Goal: Task Accomplishment & Management: Manage account settings

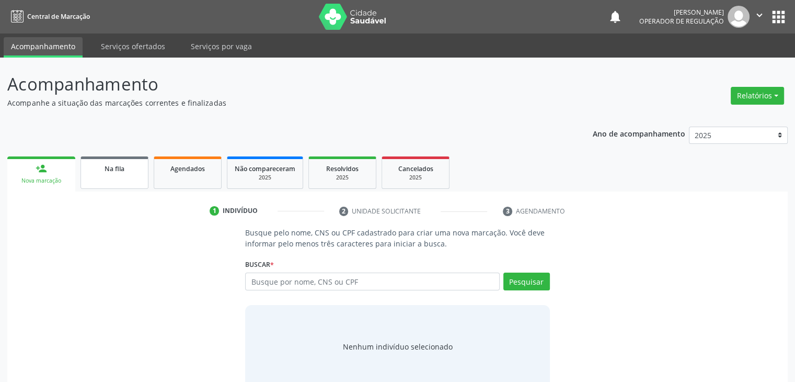
click at [102, 187] on link "Na fila" at bounding box center [115, 172] width 68 height 32
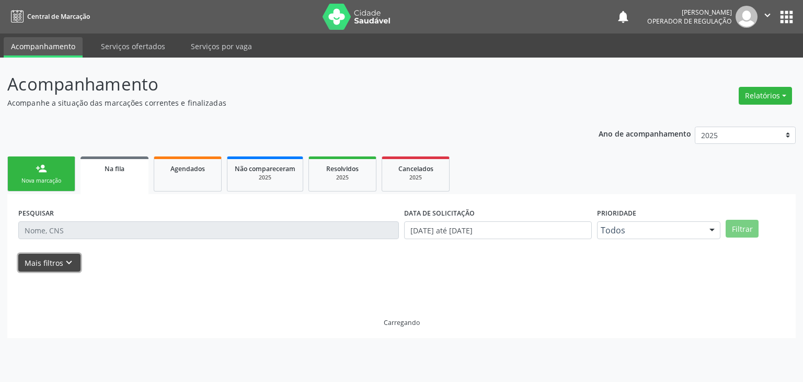
click at [71, 262] on icon "keyboard_arrow_down" at bounding box center [69, 263] width 12 height 12
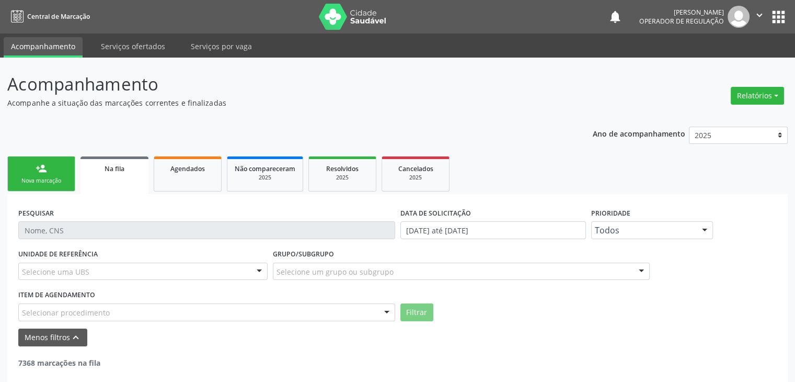
click at [93, 265] on div "Selecione uma UBS" at bounding box center [142, 272] width 249 height 18
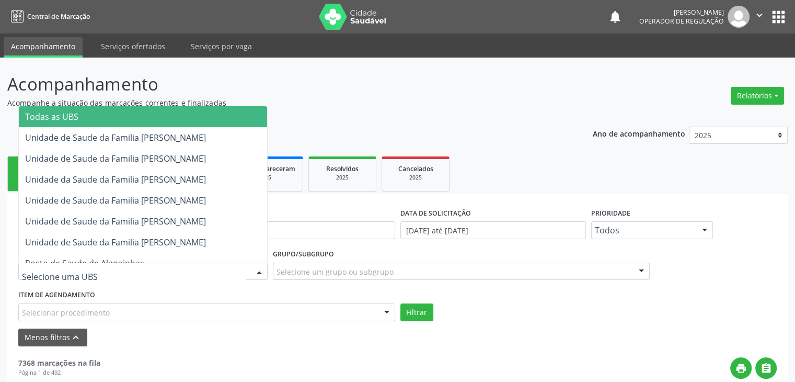
click at [85, 120] on span "Todas as UBS" at bounding box center [143, 116] width 248 height 21
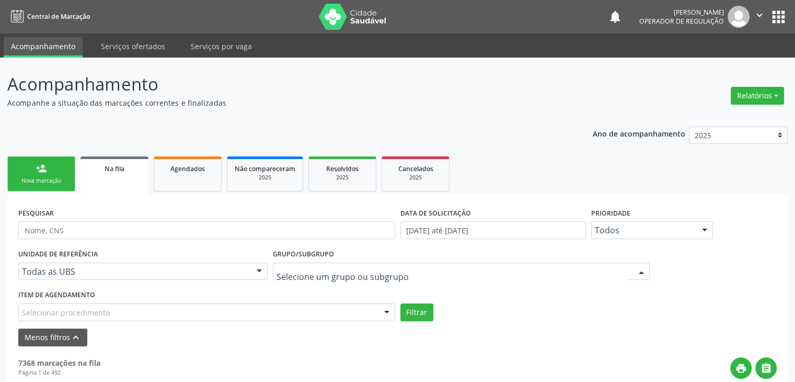
click at [367, 278] on div at bounding box center [461, 272] width 377 height 18
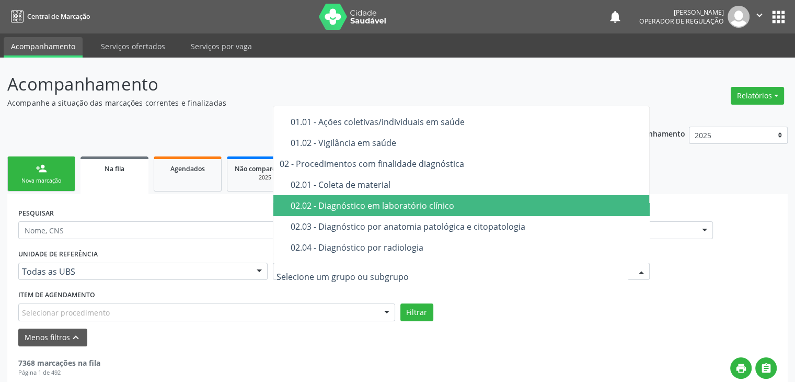
scroll to position [52, 0]
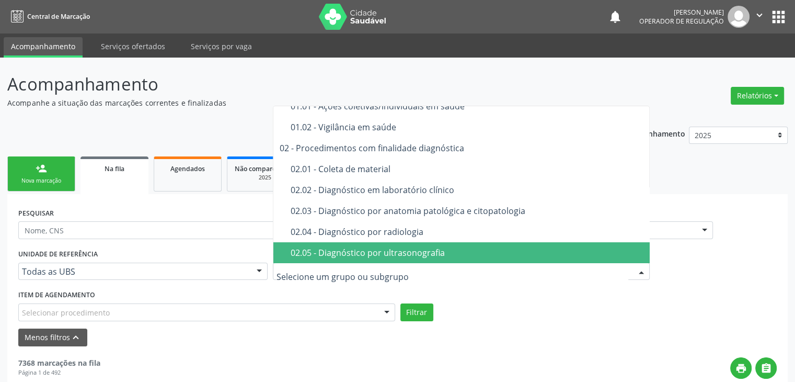
click at [370, 252] on div "02.05 - Diagnóstico por ultrasonografia" at bounding box center [468, 252] width 354 height 8
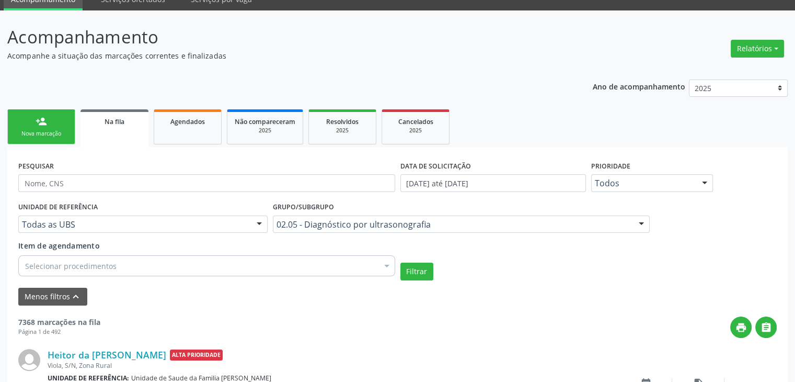
scroll to position [157, 0]
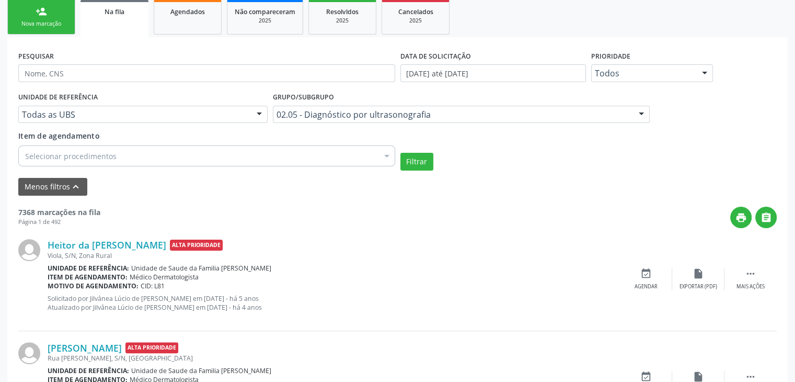
click at [128, 156] on div "Selecionar procedimentos" at bounding box center [206, 155] width 377 height 21
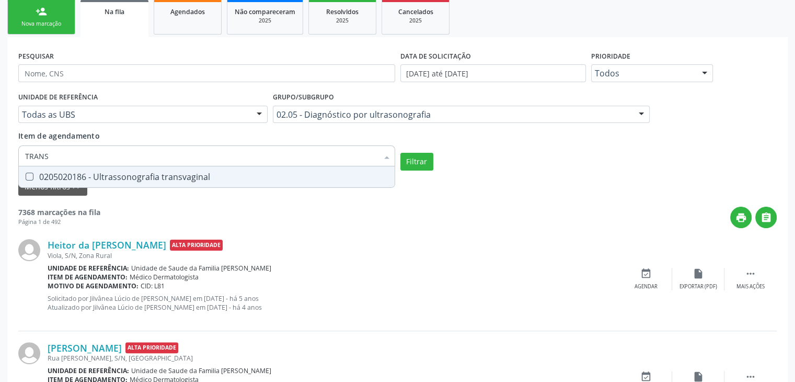
type input "TRANSV"
click at [152, 174] on div "0205020186 - Ultrassonografia transvaginal" at bounding box center [206, 177] width 363 height 8
checkbox transvaginal "true"
type input "TRANSV"
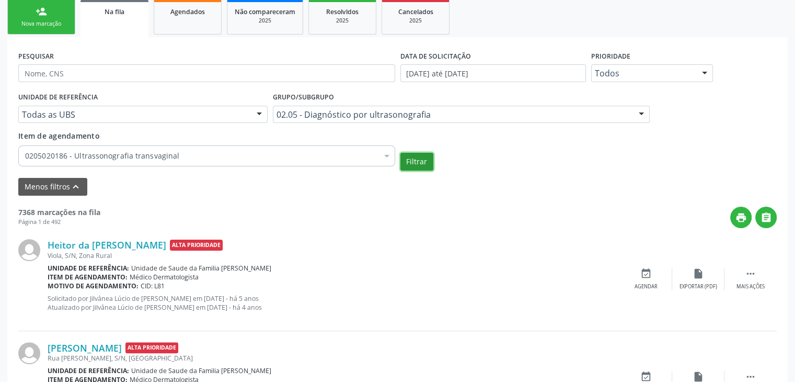
click at [419, 164] on button "Filtrar" at bounding box center [417, 162] width 33 height 18
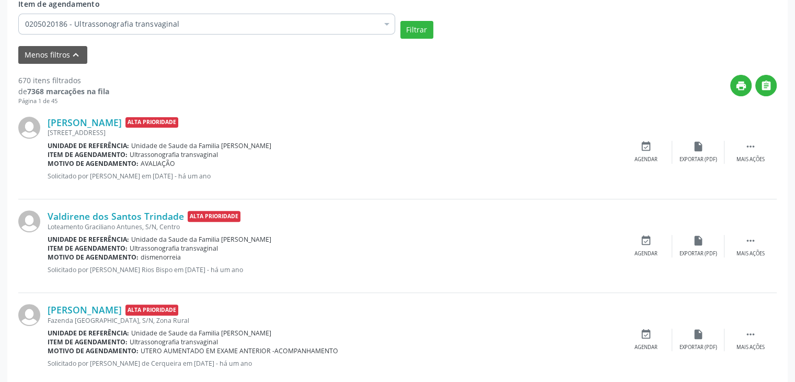
scroll to position [105, 0]
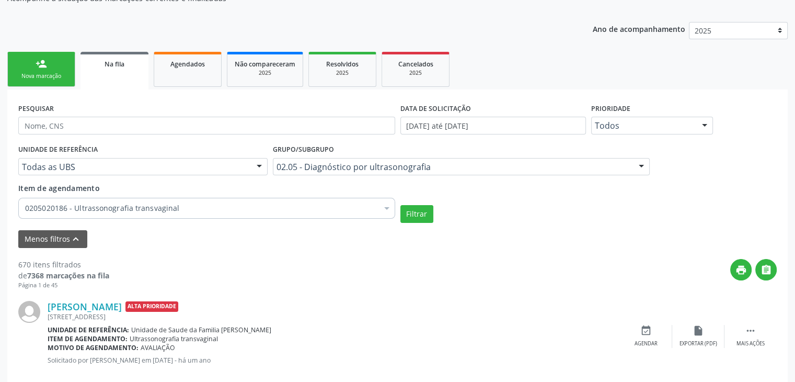
click at [218, 213] on div "0205020186 - Ultrassonografia transvaginal" at bounding box center [206, 208] width 377 height 21
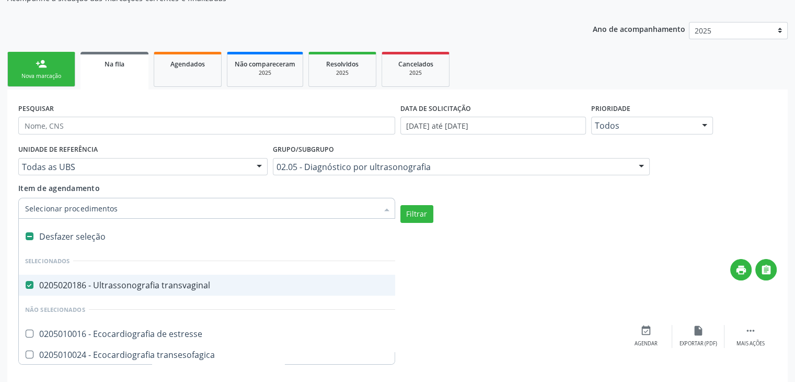
click at [169, 284] on div "0205020186 - Ultrassonografia transvaginal" at bounding box center [243, 285] width 437 height 8
checkbox transvaginal "false"
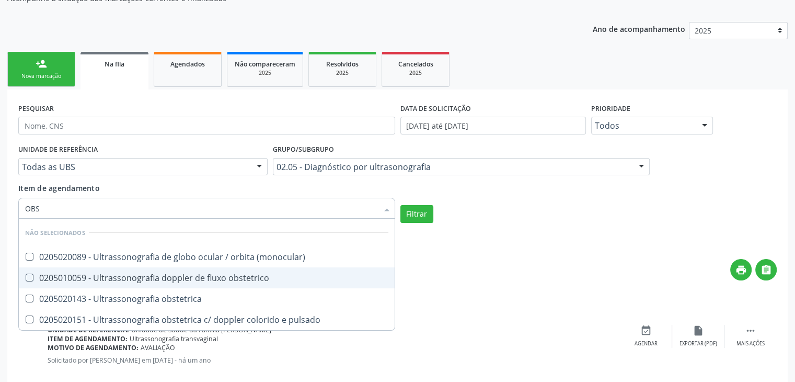
type input "OBST"
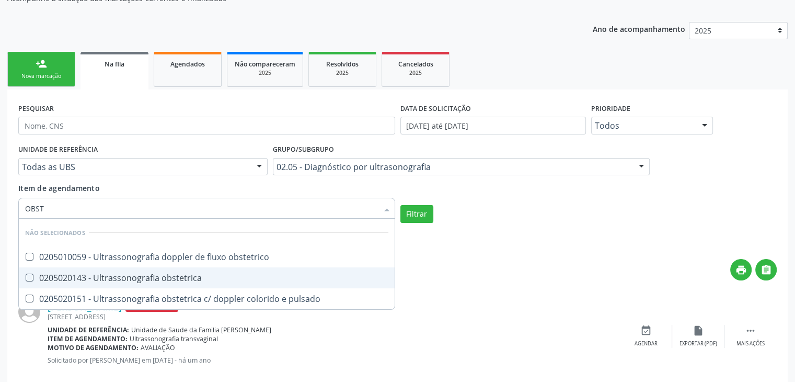
click at [169, 284] on span "0205020143 - Ultrassonografia obstetrica" at bounding box center [207, 277] width 376 height 21
checkbox obstetrica "true"
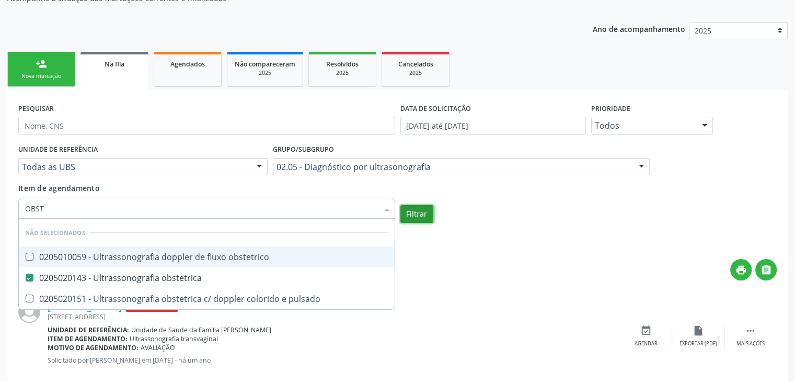
checkbox obstetrico "true"
click at [423, 211] on button "Filtrar" at bounding box center [417, 214] width 33 height 18
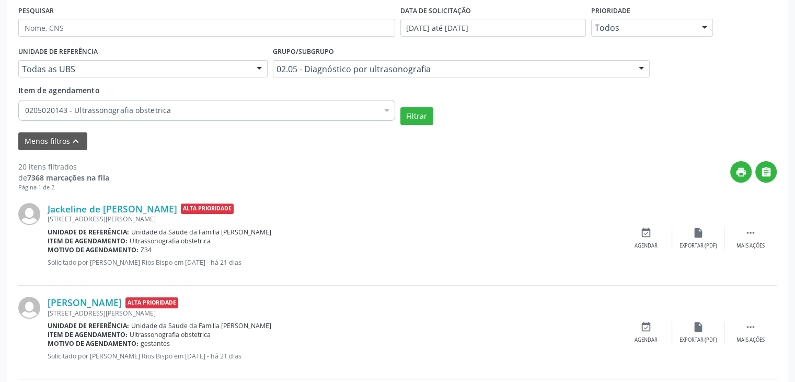
scroll to position [209, 0]
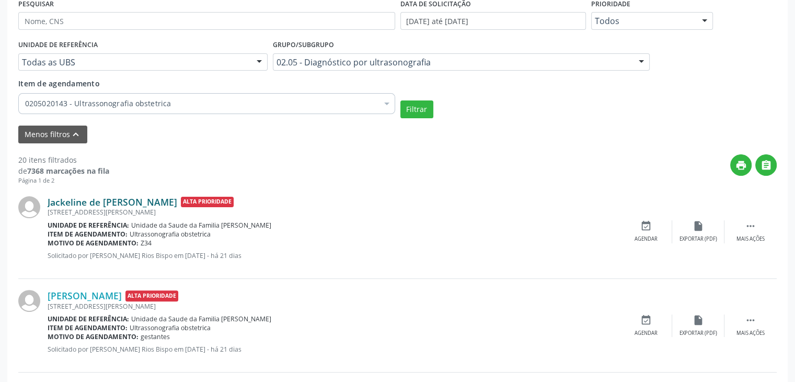
click at [73, 203] on link "Jackeline de [PERSON_NAME]" at bounding box center [113, 202] width 130 height 12
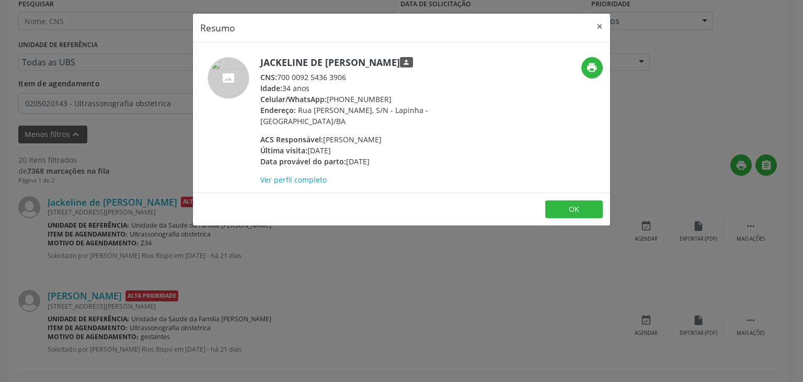
drag, startPoint x: 259, startPoint y: 64, endPoint x: 388, endPoint y: 58, distance: 128.3
click at [388, 58] on div "Jackeline de [PERSON_NAME] person CNS: 700 0092 5436 3906 Idade: 34 anos Celula…" at bounding box center [332, 121] width 278 height 128
copy h5 "Jackeline de [PERSON_NAME]"
drag, startPoint x: 327, startPoint y: 101, endPoint x: 384, endPoint y: 99, distance: 57.0
click at [384, 99] on div "Celular/WhatsApp: [PHONE_NUMBER]" at bounding box center [361, 99] width 203 height 11
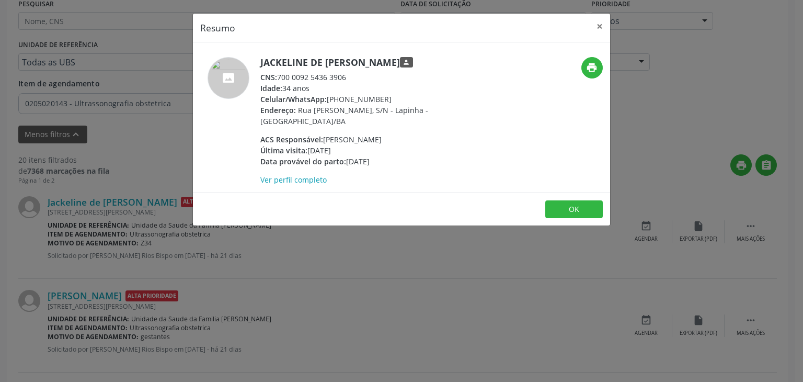
click at [384, 99] on div "Celular/WhatsApp: [PHONE_NUMBER]" at bounding box center [361, 99] width 203 height 11
drag, startPoint x: 328, startPoint y: 98, endPoint x: 388, endPoint y: 98, distance: 59.1
click at [388, 98] on div "Celular/WhatsApp: [PHONE_NUMBER]" at bounding box center [361, 99] width 203 height 11
copy div "[PHONE_NUMBER]"
click at [596, 24] on button "×" at bounding box center [599, 27] width 21 height 26
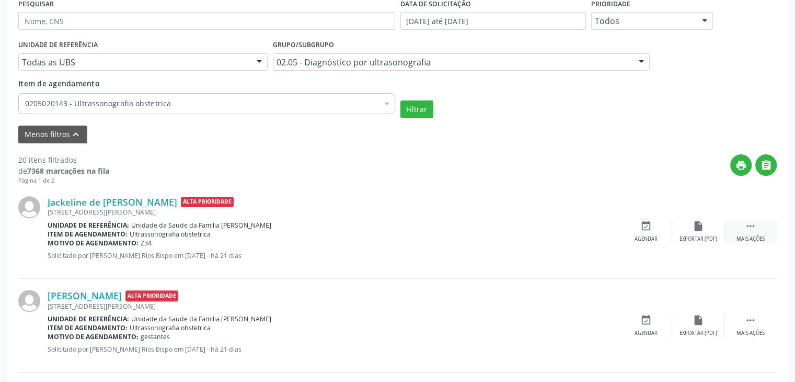
click at [751, 238] on div "Mais ações" at bounding box center [751, 238] width 28 height 7
click at [699, 235] on div "Editar" at bounding box center [698, 238] width 17 height 7
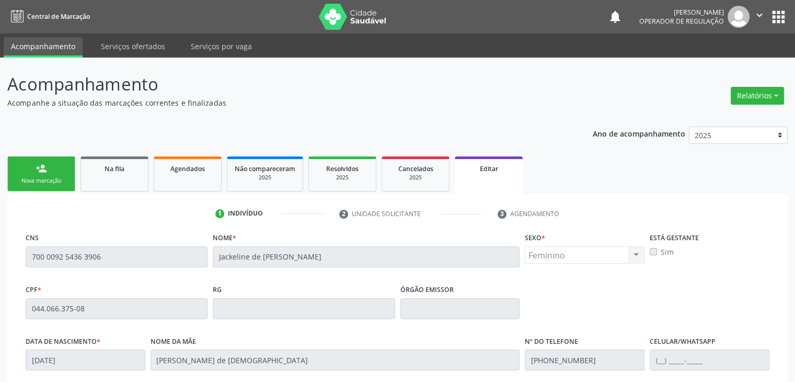
scroll to position [199, 0]
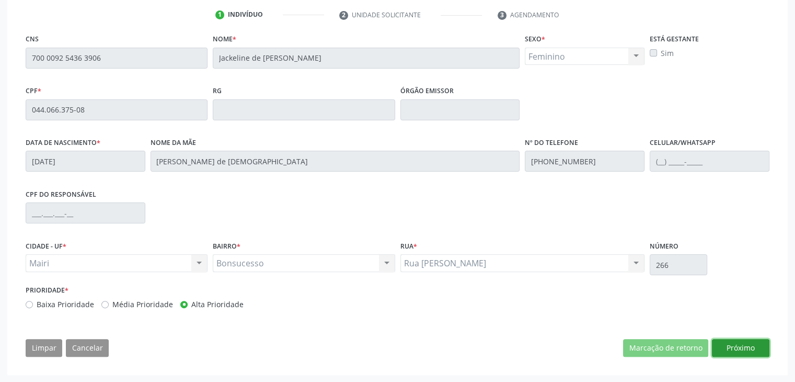
click at [736, 349] on button "Próximo" at bounding box center [741, 348] width 58 height 18
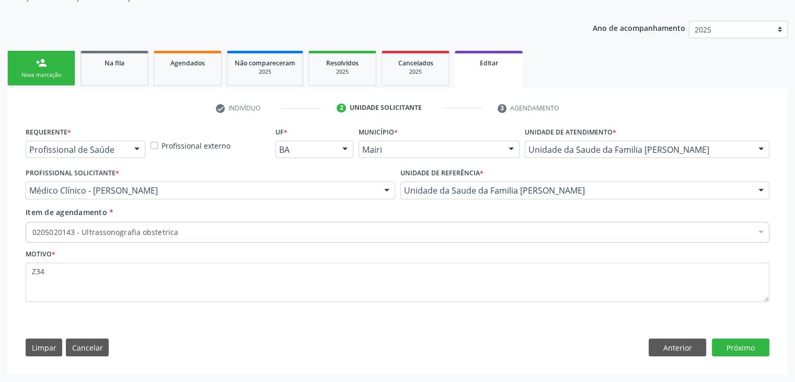
scroll to position [105, 0]
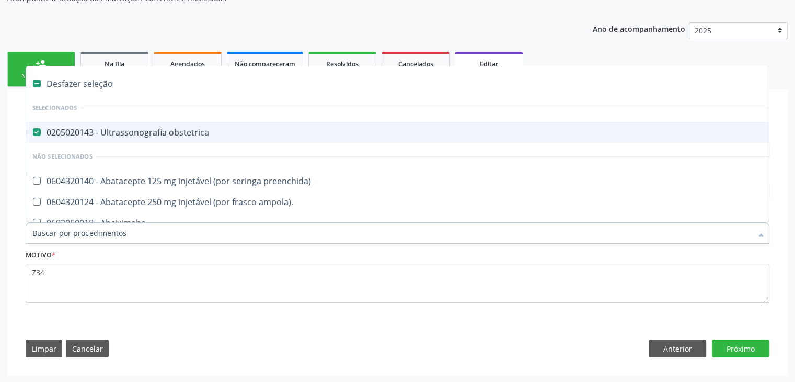
click at [115, 135] on div "0205020143 - Ultrassonografia obstetrica" at bounding box center [434, 132] width 805 height 8
checkbox obstetrica "true"
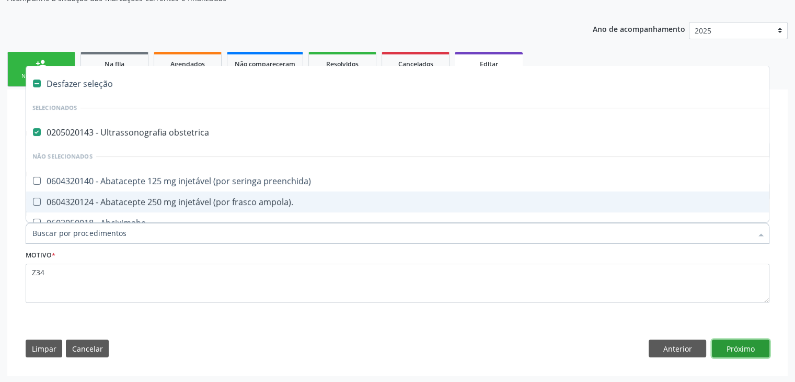
click at [754, 348] on button "Próximo" at bounding box center [741, 348] width 58 height 18
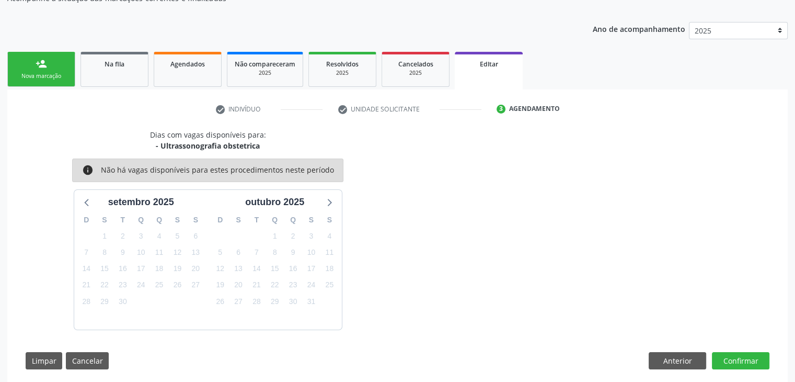
click at [670, 369] on div "Dias com vagas disponíveis para: - Ultrassonografia obstetrica info Não há vaga…" at bounding box center [397, 253] width 759 height 248
click at [670, 358] on button "Anterior" at bounding box center [678, 361] width 58 height 18
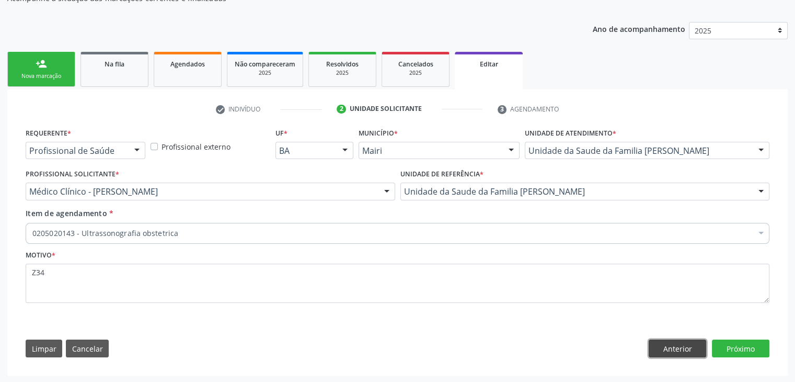
click at [667, 349] on button "Anterior" at bounding box center [678, 348] width 58 height 18
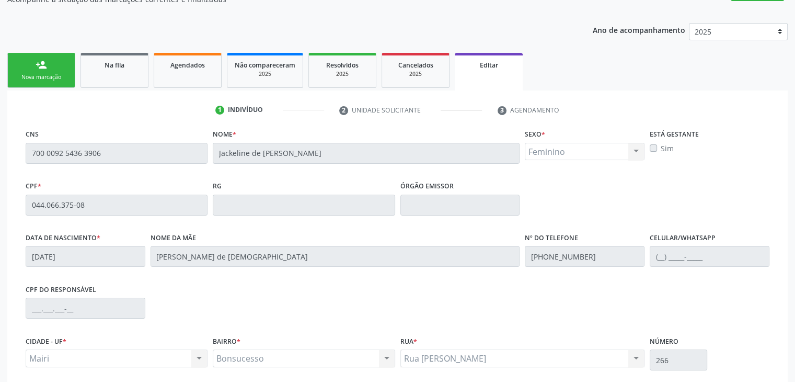
scroll to position [0, 0]
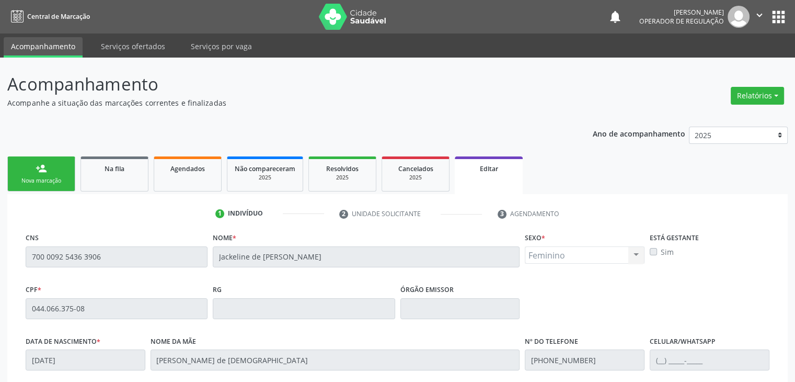
click at [123, 195] on div "1 Indivíduo 2 Unidade solicitante 3 Agendamento CNS 700 0092 5436 3906 [GEOGRAP…" at bounding box center [397, 383] width 781 height 379
click at [125, 189] on link "Na fila" at bounding box center [115, 173] width 68 height 35
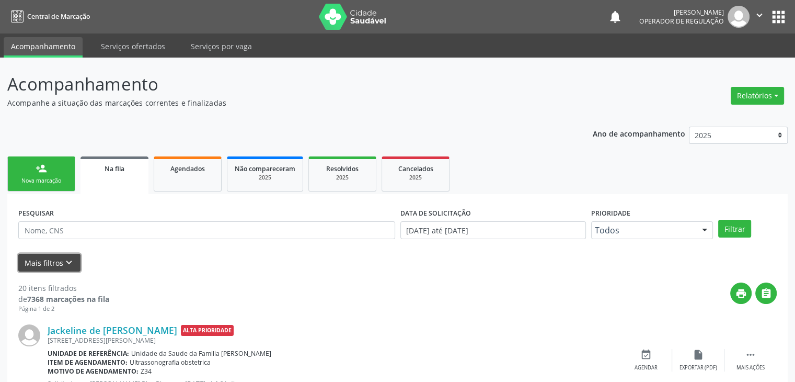
click at [69, 262] on icon "keyboard_arrow_down" at bounding box center [69, 263] width 12 height 12
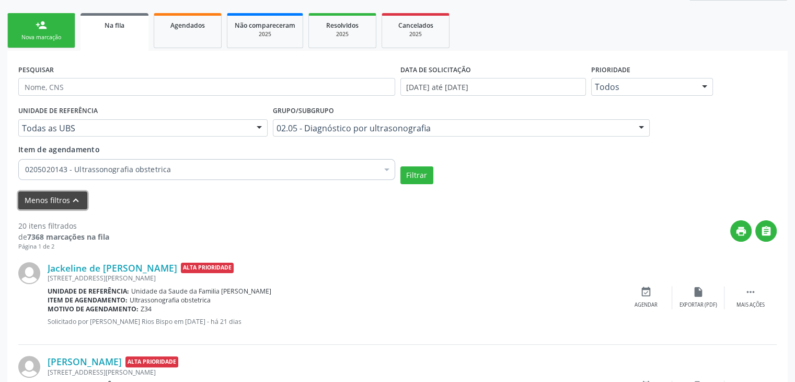
scroll to position [209, 0]
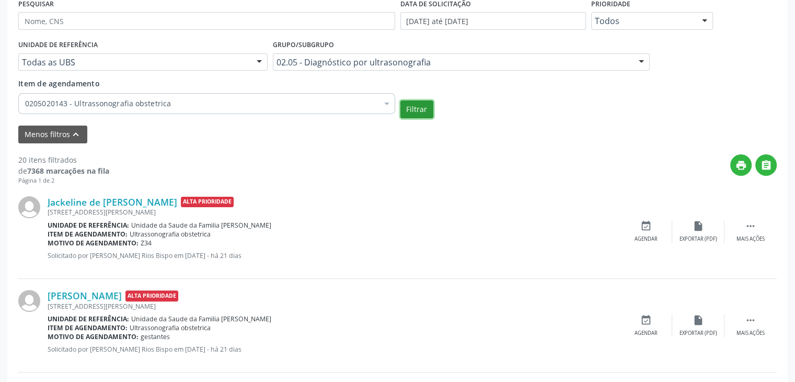
click at [424, 117] on button "Filtrar" at bounding box center [417, 109] width 33 height 18
click at [750, 231] on icon "" at bounding box center [751, 226] width 12 height 12
click at [652, 238] on div "Cancelar" at bounding box center [646, 238] width 25 height 7
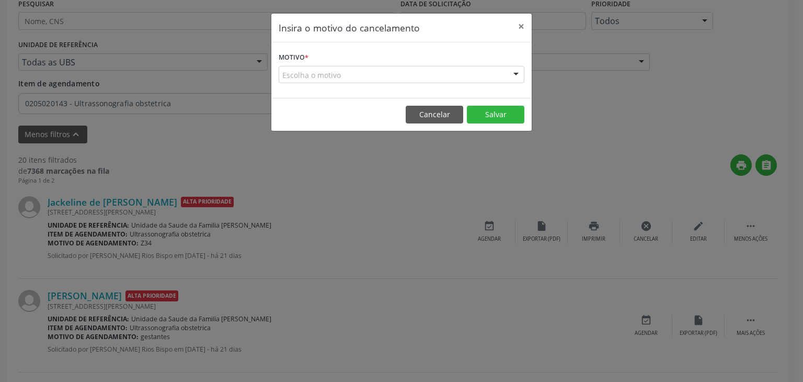
click at [331, 65] on form "Motivo * Escolha o motivo Outro Médico - Participação em eventos (ex: congresso…" at bounding box center [402, 66] width 246 height 33
click at [324, 80] on div "Escolha o motivo" at bounding box center [402, 75] width 246 height 18
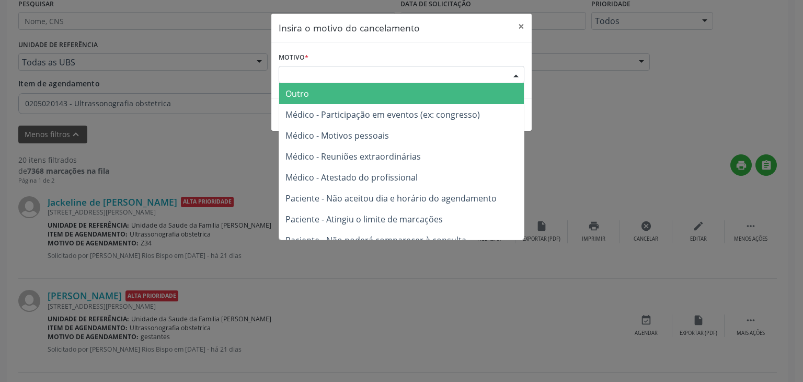
click at [322, 91] on span "Outro" at bounding box center [401, 93] width 245 height 21
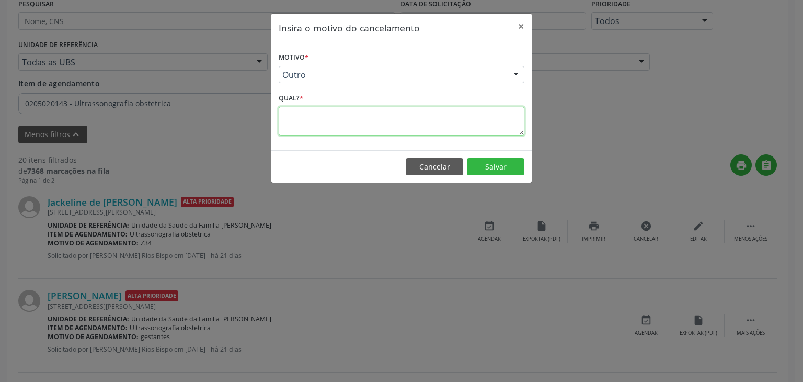
click at [331, 111] on textarea at bounding box center [402, 121] width 246 height 29
type textarea "EXAME REALIZADO"
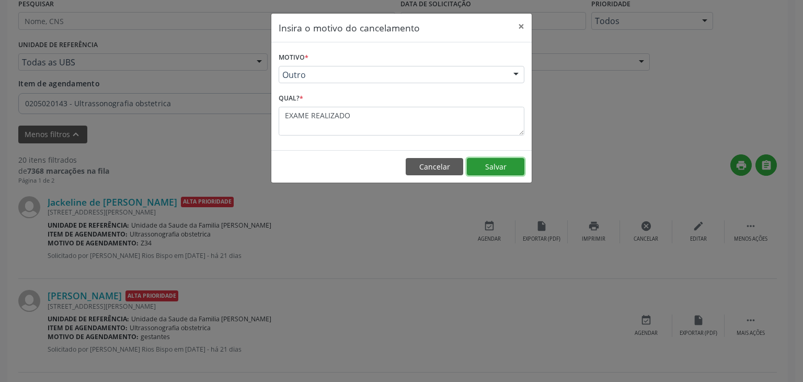
click at [500, 158] on button "Salvar" at bounding box center [496, 167] width 58 height 18
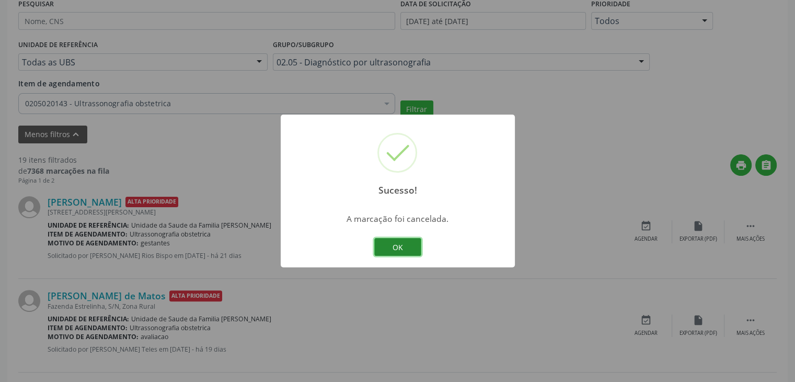
click at [407, 248] on button "OK" at bounding box center [397, 247] width 47 height 18
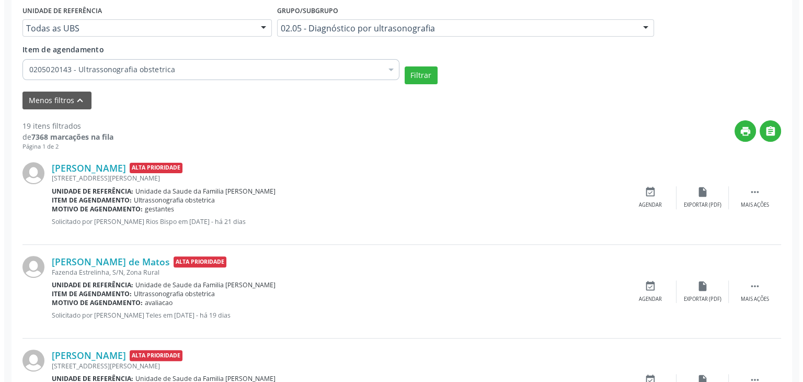
scroll to position [261, 0]
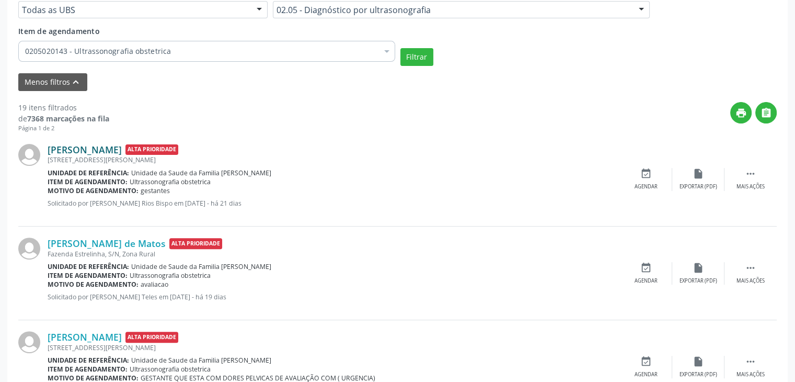
click at [116, 148] on link "[PERSON_NAME]" at bounding box center [85, 150] width 74 height 12
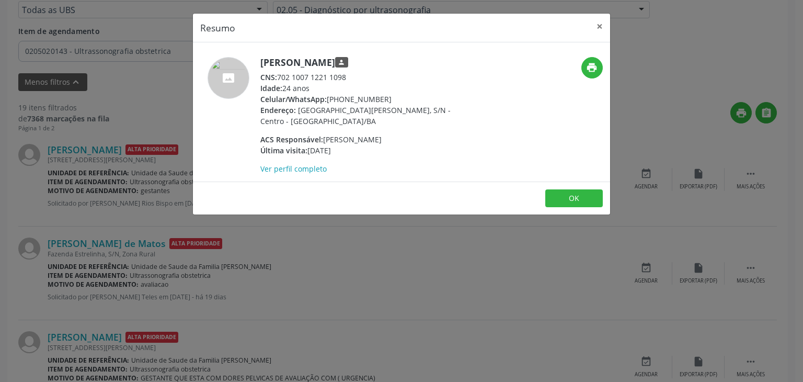
drag, startPoint x: 263, startPoint y: 61, endPoint x: 379, endPoint y: 59, distance: 116.1
click at [379, 59] on h5 "[PERSON_NAME] person" at bounding box center [361, 62] width 203 height 11
copy h5 "[PERSON_NAME]"
drag, startPoint x: 327, startPoint y: 103, endPoint x: 396, endPoint y: 98, distance: 68.6
click at [396, 98] on div "Celular/WhatsApp: [PHONE_NUMBER]" at bounding box center [361, 99] width 203 height 11
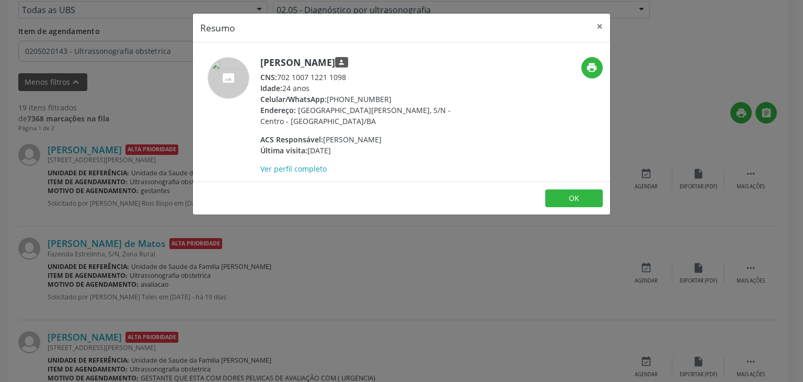
copy div "[PHONE_NUMBER]"
click at [600, 28] on button "×" at bounding box center [599, 27] width 21 height 26
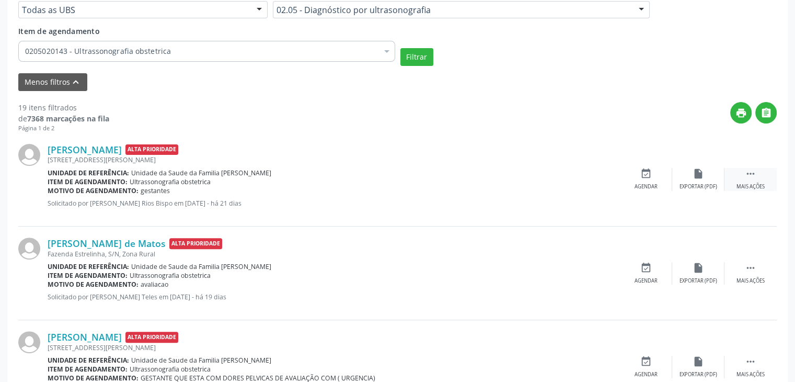
click at [741, 185] on div "Mais ações" at bounding box center [751, 186] width 28 height 7
click at [652, 176] on div "cancel Cancelar" at bounding box center [646, 179] width 52 height 22
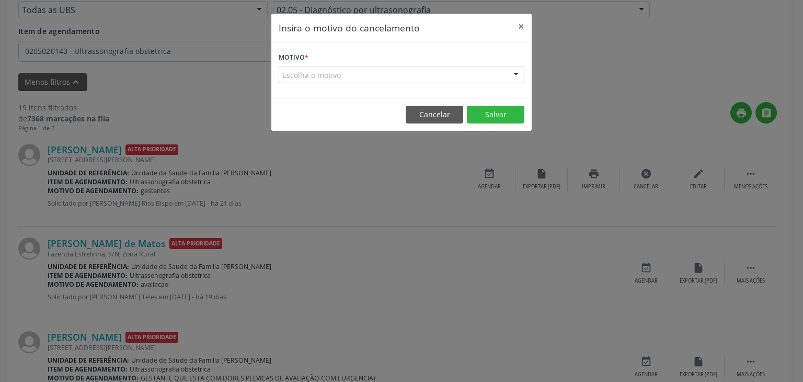
click at [381, 77] on div "Escolha o motivo" at bounding box center [402, 75] width 246 height 18
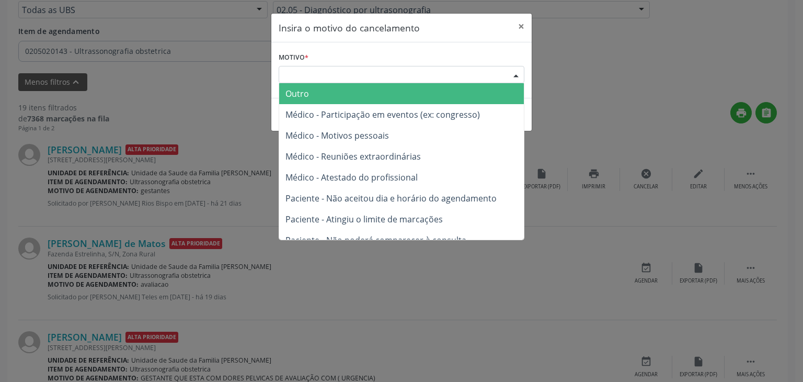
click at [337, 94] on span "Outro" at bounding box center [401, 93] width 245 height 21
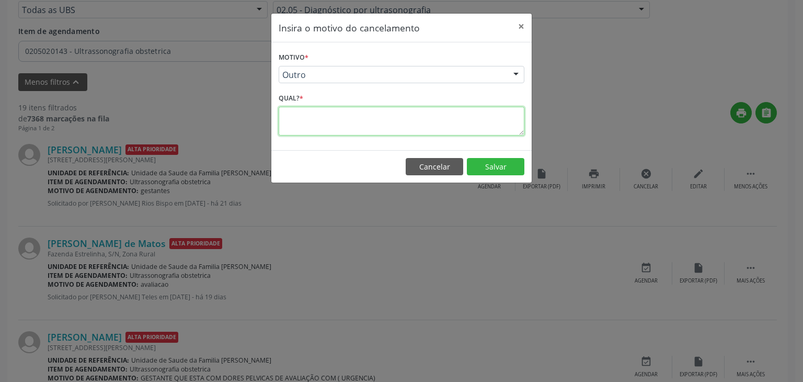
click at [337, 118] on textarea at bounding box center [402, 121] width 246 height 29
type textarea "EXAME REALIZADO"
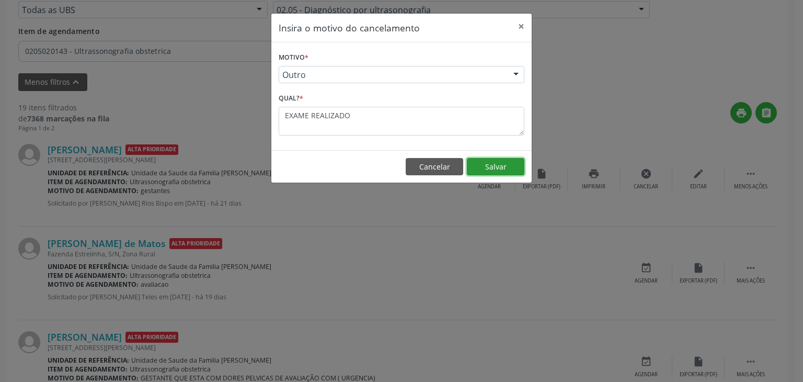
click at [493, 169] on button "Salvar" at bounding box center [496, 167] width 58 height 18
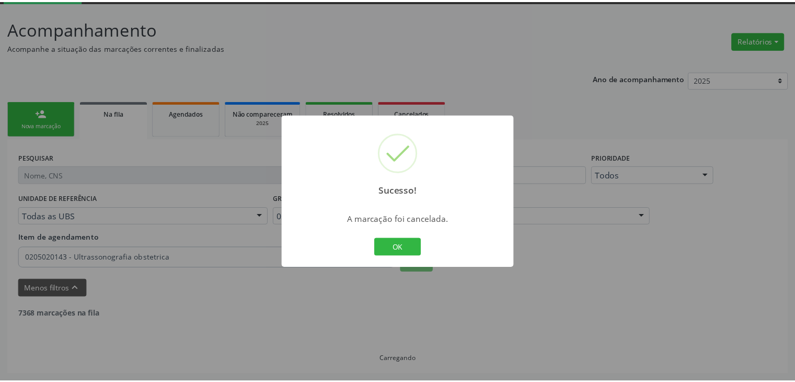
scroll to position [55, 0]
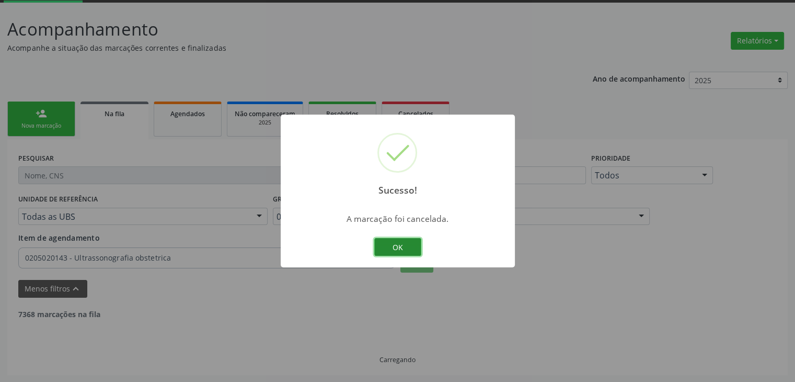
click at [405, 243] on button "OK" at bounding box center [397, 247] width 47 height 18
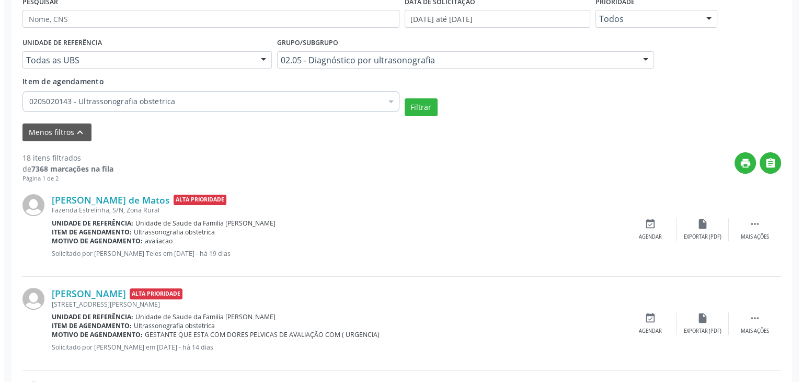
scroll to position [160, 0]
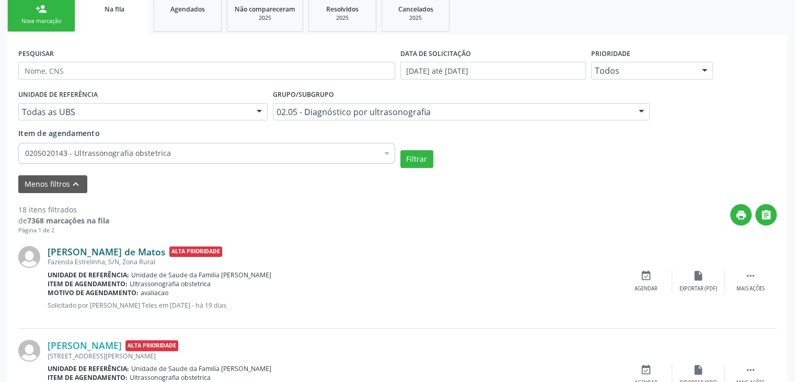
click at [90, 252] on link "[PERSON_NAME] de Matos" at bounding box center [107, 252] width 118 height 12
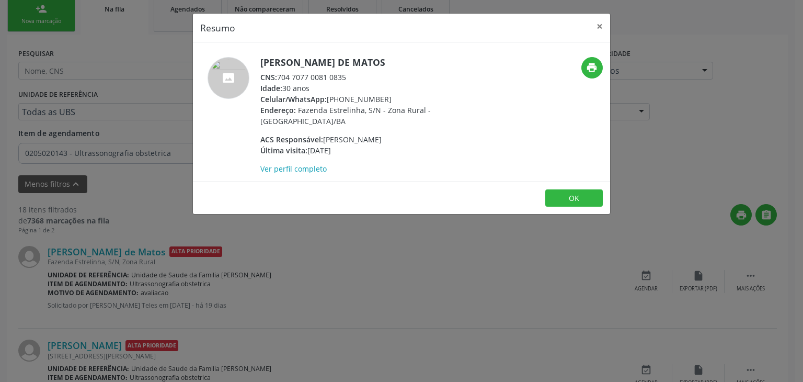
drag, startPoint x: 260, startPoint y: 59, endPoint x: 379, endPoint y: 70, distance: 119.2
click at [379, 70] on div "[PERSON_NAME] de Matos CNS: 704 7077 0081 0835 Idade: 30 anos Celular/WhatsApp:…" at bounding box center [361, 115] width 203 height 117
click at [376, 80] on div "CNS: 704 7077 0081 0835" at bounding box center [361, 77] width 203 height 11
drag, startPoint x: 259, startPoint y: 60, endPoint x: 383, endPoint y: 60, distance: 123.4
click at [383, 60] on div "[PERSON_NAME] de Matos CNS: 704 7077 0081 0835 Idade: 30 anos Celular/WhatsApp:…" at bounding box center [332, 115] width 278 height 117
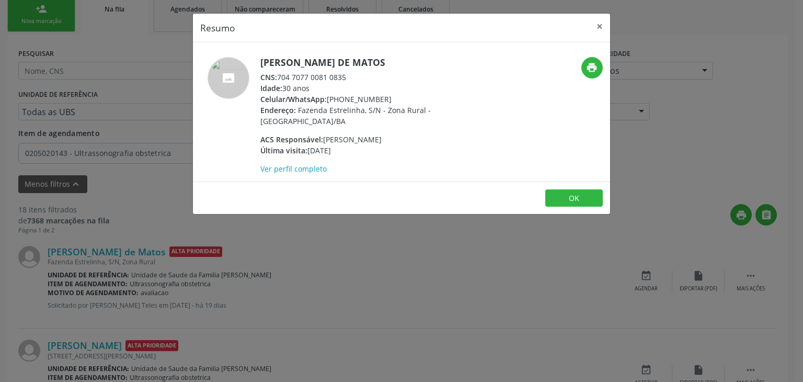
copy h5 "[PERSON_NAME] de Matos"
drag, startPoint x: 329, startPoint y: 98, endPoint x: 359, endPoint y: 98, distance: 29.3
click at [359, 98] on div "Celular/WhatsApp: [PHONE_NUMBER]" at bounding box center [361, 99] width 203 height 11
drag, startPoint x: 328, startPoint y: 100, endPoint x: 383, endPoint y: 94, distance: 55.2
click at [383, 94] on div "Celular/WhatsApp: [PHONE_NUMBER]" at bounding box center [361, 99] width 203 height 11
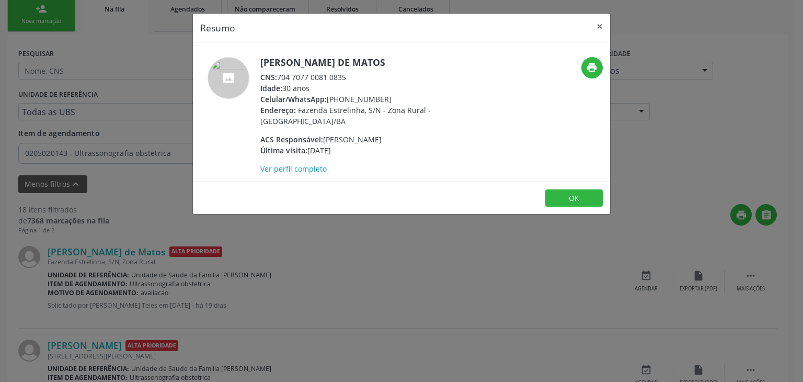
copy div "[PHONE_NUMBER]"
click at [601, 24] on button "×" at bounding box center [599, 27] width 21 height 26
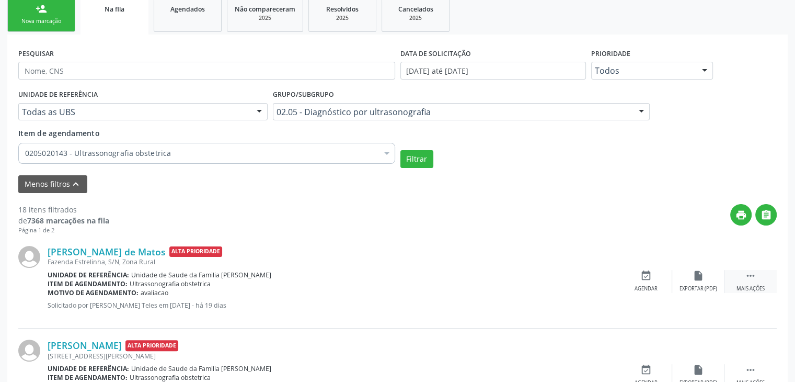
click at [738, 279] on div " Mais ações" at bounding box center [751, 281] width 52 height 22
click at [654, 279] on div "cancel Cancelar" at bounding box center [646, 281] width 52 height 22
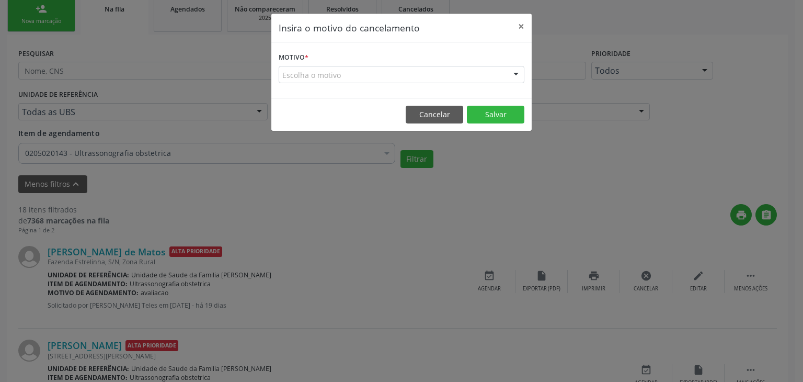
click at [402, 79] on div "Escolha o motivo" at bounding box center [402, 75] width 246 height 18
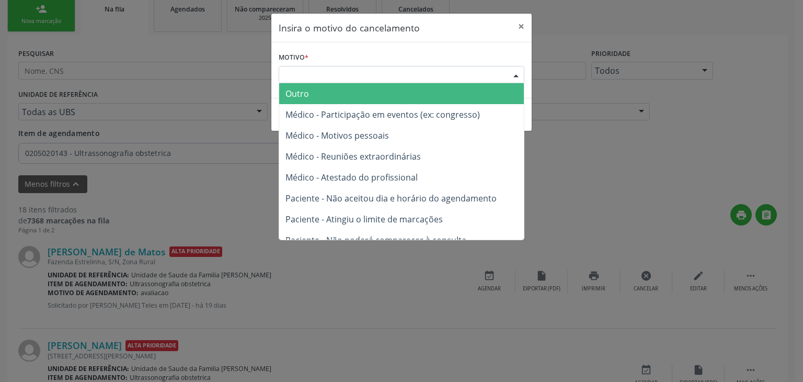
click at [357, 97] on span "Outro" at bounding box center [401, 93] width 245 height 21
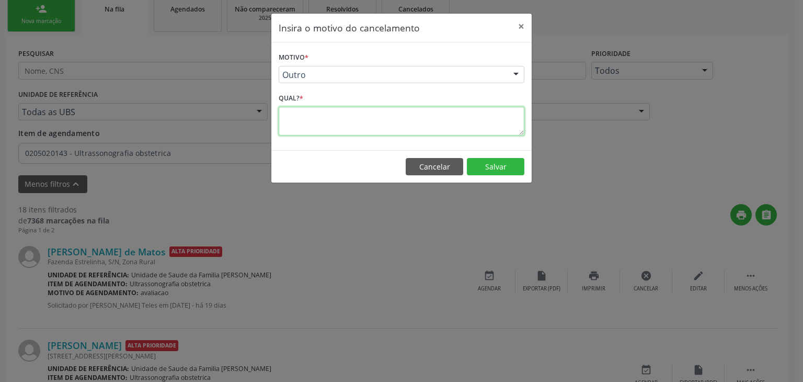
click at [359, 117] on textarea at bounding box center [402, 121] width 246 height 29
type textarea "EXAME REALIZADO"
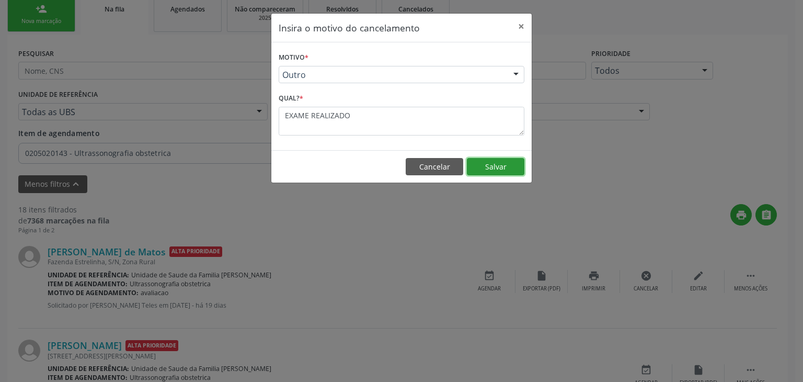
click at [489, 165] on button "Salvar" at bounding box center [496, 167] width 58 height 18
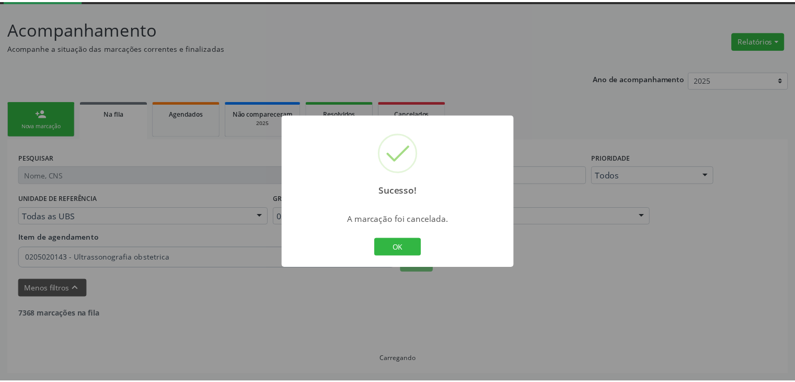
scroll to position [55, 0]
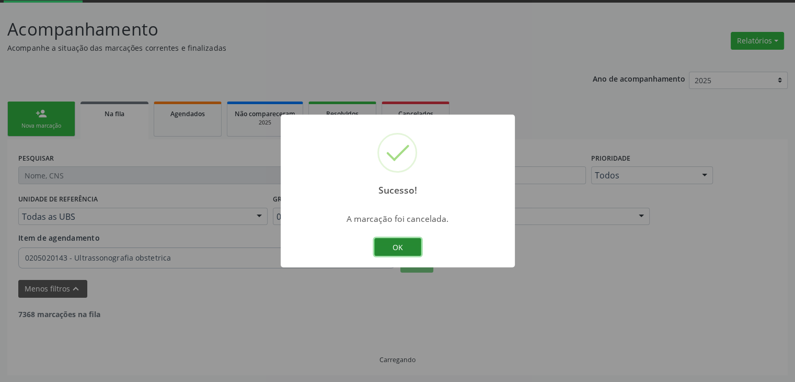
click at [400, 245] on button "OK" at bounding box center [397, 247] width 47 height 18
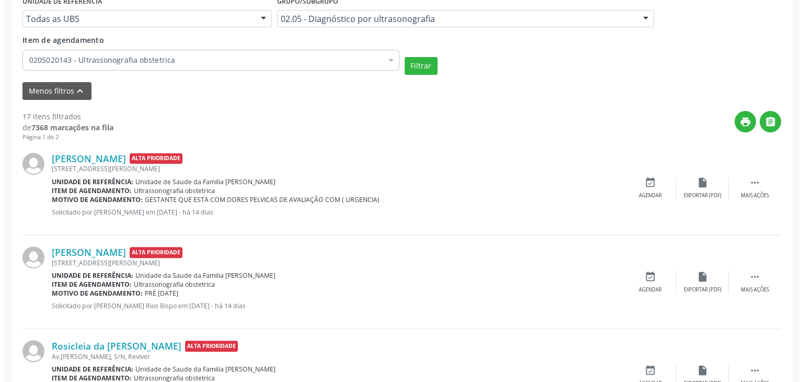
scroll to position [212, 0]
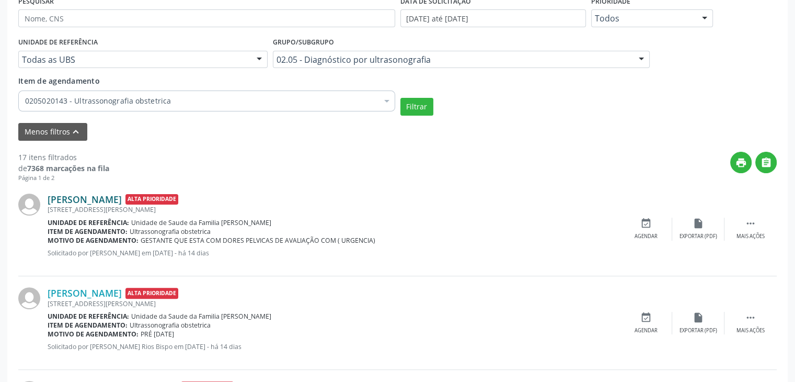
click at [117, 199] on link "[PERSON_NAME]" at bounding box center [85, 200] width 74 height 12
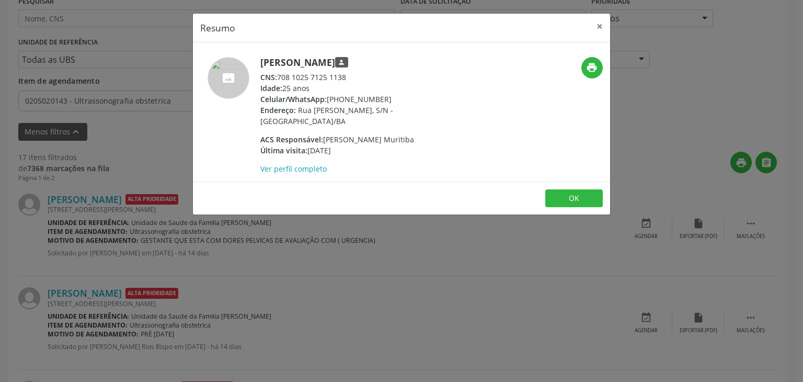
drag, startPoint x: 262, startPoint y: 64, endPoint x: 384, endPoint y: 63, distance: 122.4
click at [384, 63] on h5 "[PERSON_NAME] person" at bounding box center [361, 62] width 203 height 11
copy h5 "[PERSON_NAME]"
drag, startPoint x: 327, startPoint y: 98, endPoint x: 395, endPoint y: 105, distance: 68.3
click at [395, 105] on div "[PERSON_NAME] person CNS: 708 1025 7125 1138 Idade: 25 anos Celular/WhatsApp: […" at bounding box center [361, 115] width 203 height 117
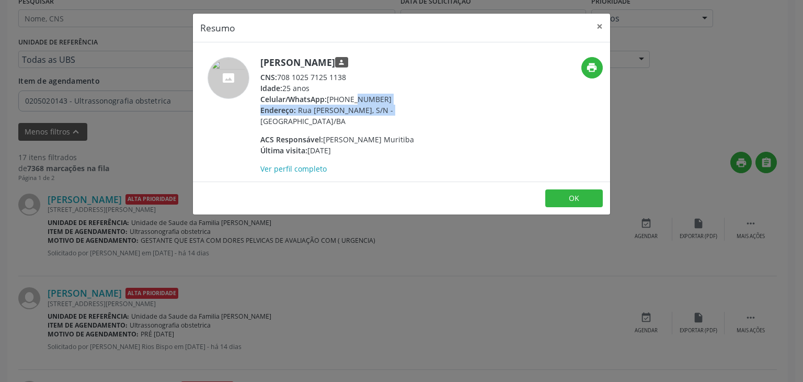
click at [391, 106] on span "Rua [PERSON_NAME], S/N - [GEOGRAPHIC_DATA]/BA" at bounding box center [326, 115] width 133 height 21
drag, startPoint x: 328, startPoint y: 98, endPoint x: 387, endPoint y: 96, distance: 58.6
click at [387, 96] on div "Celular/WhatsApp: [PHONE_NUMBER]" at bounding box center [361, 99] width 203 height 11
copy div "[PHONE_NUMBER]"
click at [598, 26] on button "×" at bounding box center [599, 27] width 21 height 26
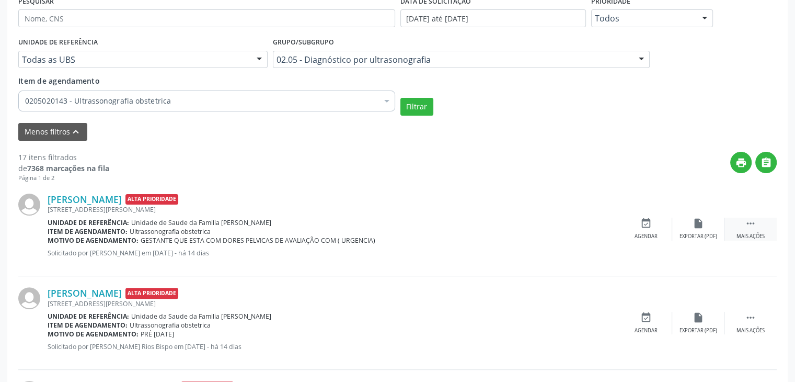
click at [748, 218] on icon "" at bounding box center [751, 224] width 12 height 12
click at [644, 226] on icon "cancel" at bounding box center [647, 224] width 12 height 12
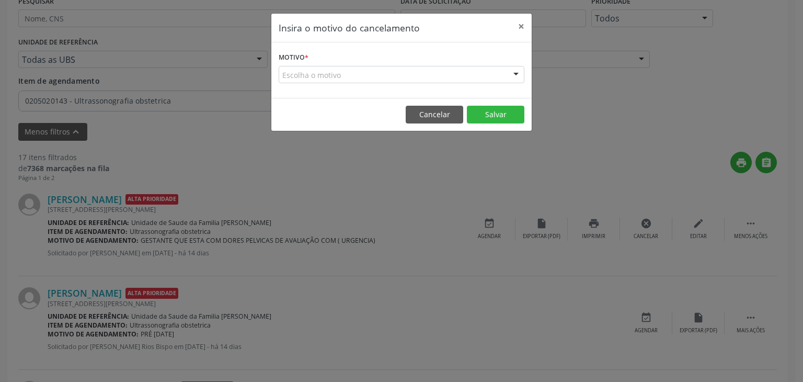
click at [395, 77] on div "Escolha o motivo" at bounding box center [402, 75] width 246 height 18
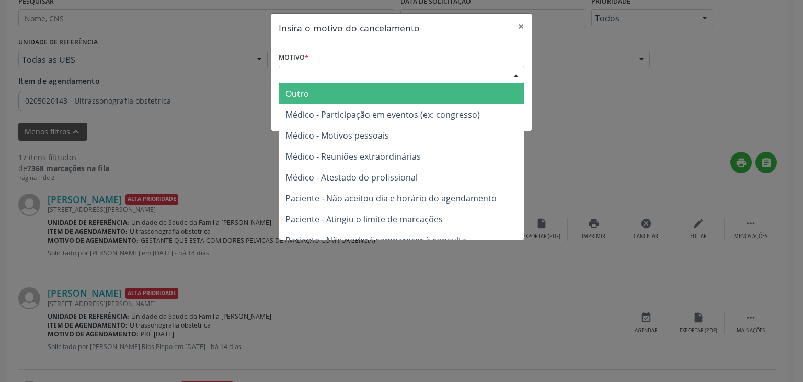
click at [299, 100] on span "Outro" at bounding box center [401, 93] width 245 height 21
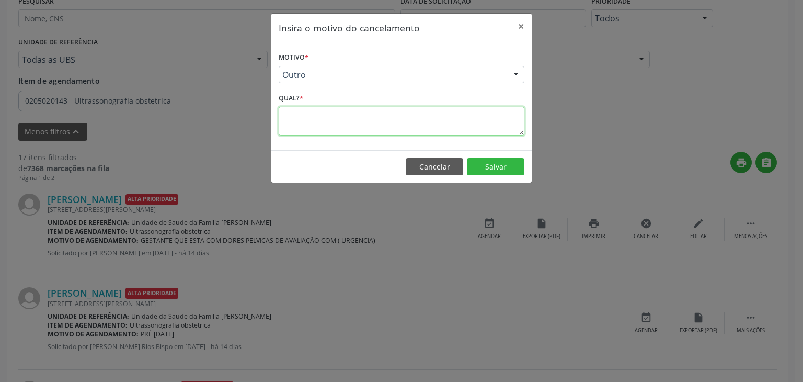
click at [310, 122] on textarea at bounding box center [402, 121] width 246 height 29
type textarea "EXAME REALIZADO"
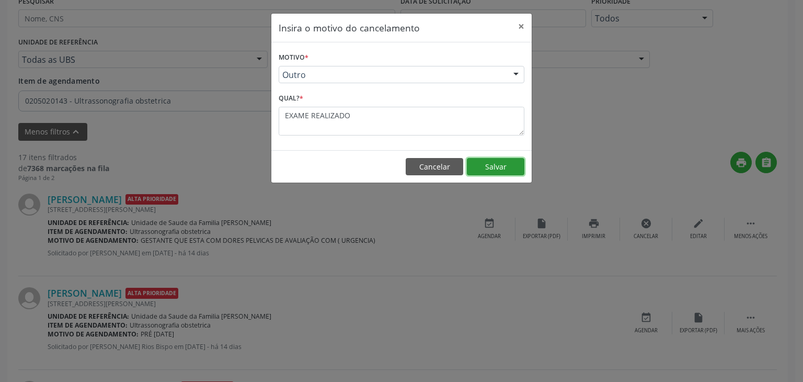
click at [514, 164] on button "Salvar" at bounding box center [496, 167] width 58 height 18
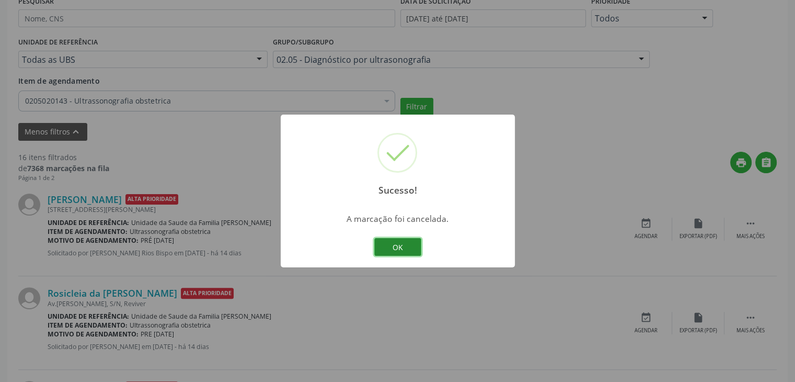
click at [412, 241] on button "OK" at bounding box center [397, 247] width 47 height 18
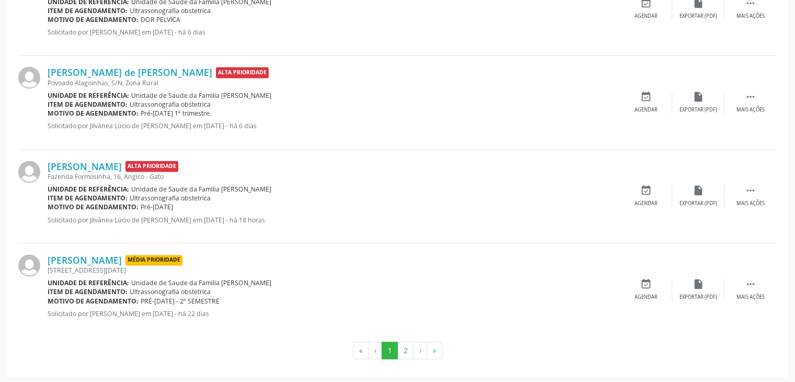
scroll to position [1473, 0]
click at [404, 349] on button "2" at bounding box center [405, 350] width 16 height 18
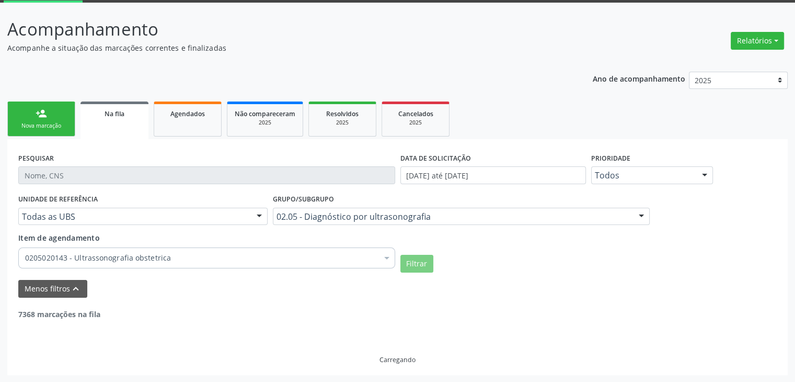
scroll to position [153, 0]
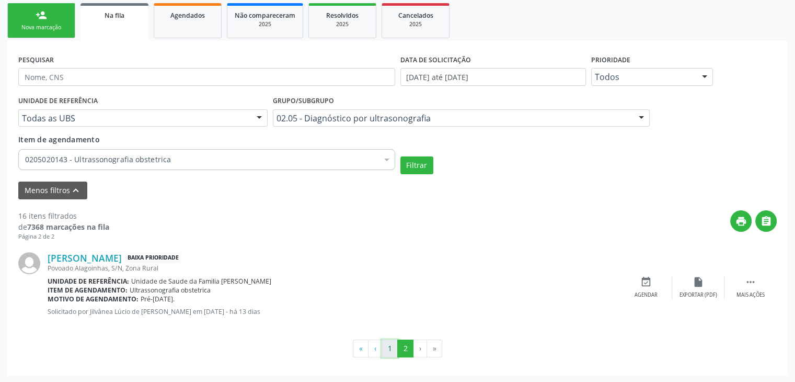
click at [385, 348] on button "1" at bounding box center [390, 348] width 16 height 18
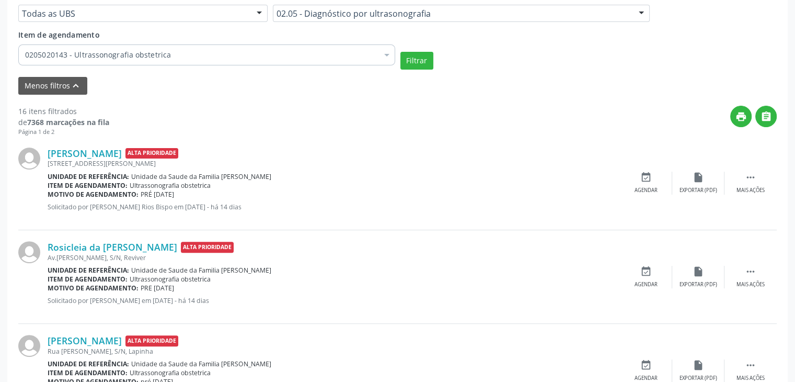
scroll to position [0, 0]
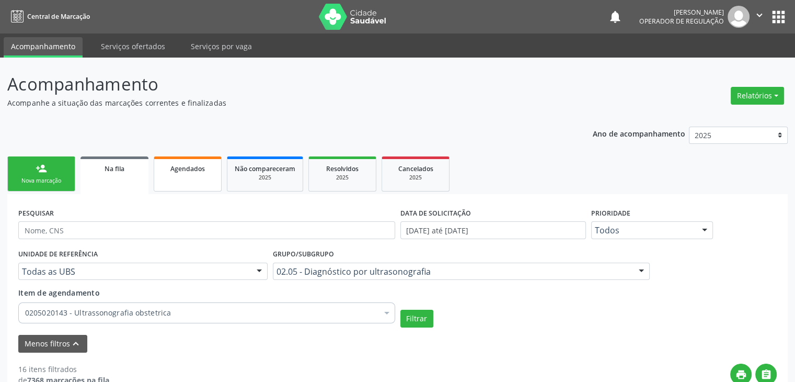
click at [180, 164] on span "Agendados" at bounding box center [187, 168] width 35 height 9
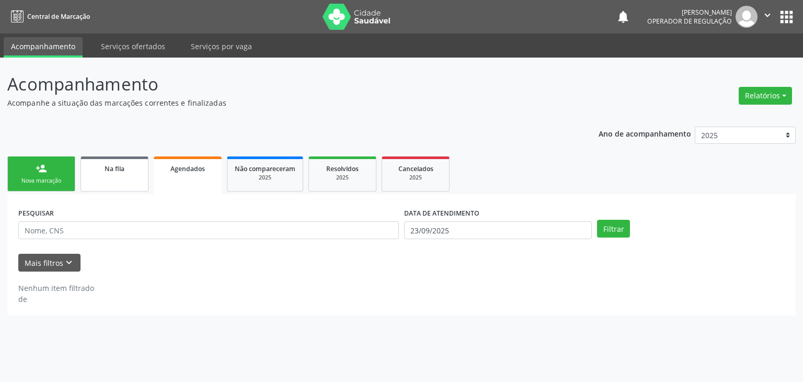
click at [121, 173] on div "Na fila" at bounding box center [114, 168] width 52 height 11
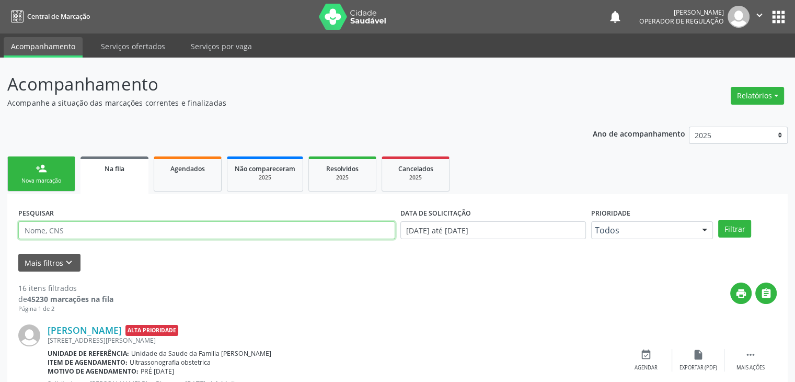
click at [60, 231] on input "text" at bounding box center [206, 230] width 377 height 18
type input "[PERSON_NAME]"
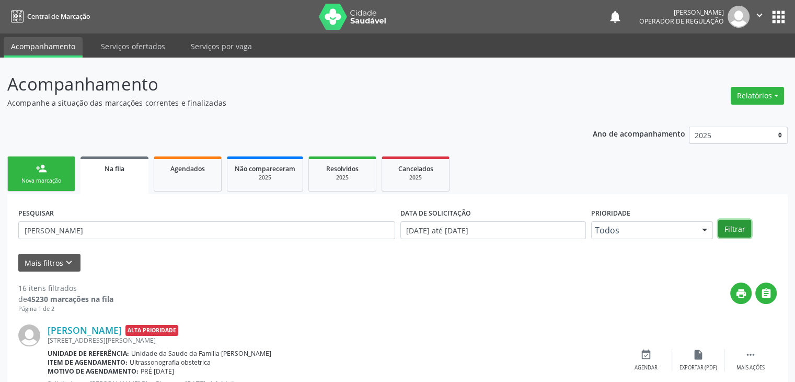
click at [732, 229] on button "Filtrar" at bounding box center [735, 229] width 33 height 18
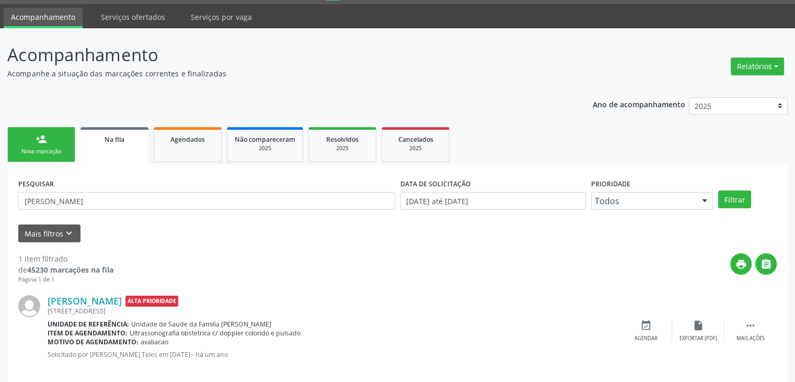
scroll to position [42, 0]
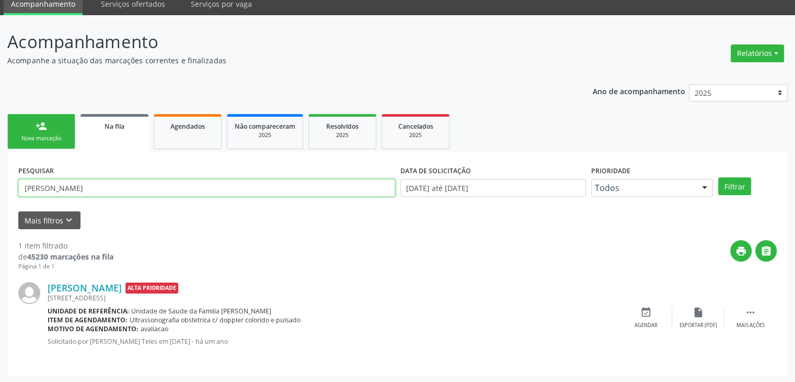
drag, startPoint x: 129, startPoint y: 188, endPoint x: 0, endPoint y: 191, distance: 128.7
click at [0, 191] on div "Acompanhamento Acompanhe a situação das marcações correntes e finalizadas Relat…" at bounding box center [397, 198] width 795 height 367
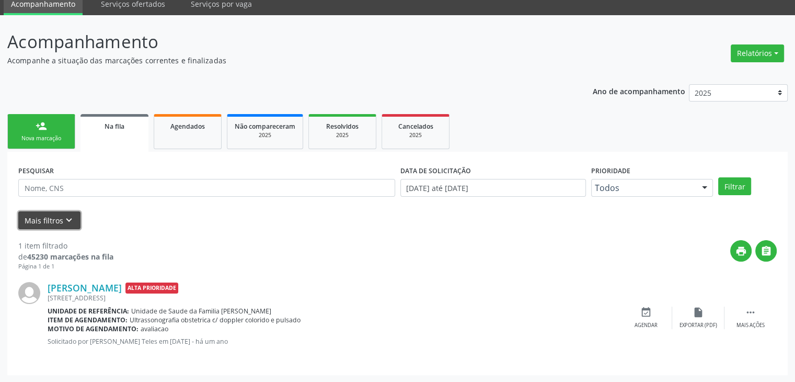
click at [40, 224] on button "Mais filtros keyboard_arrow_down" at bounding box center [49, 220] width 62 height 18
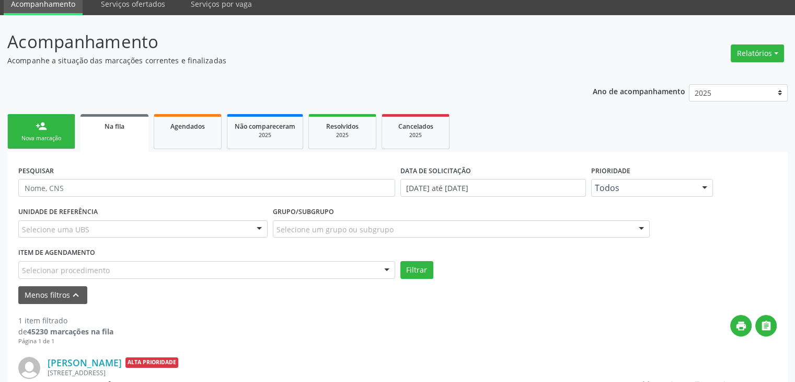
click at [98, 233] on div "Selecione uma UBS" at bounding box center [142, 229] width 249 height 18
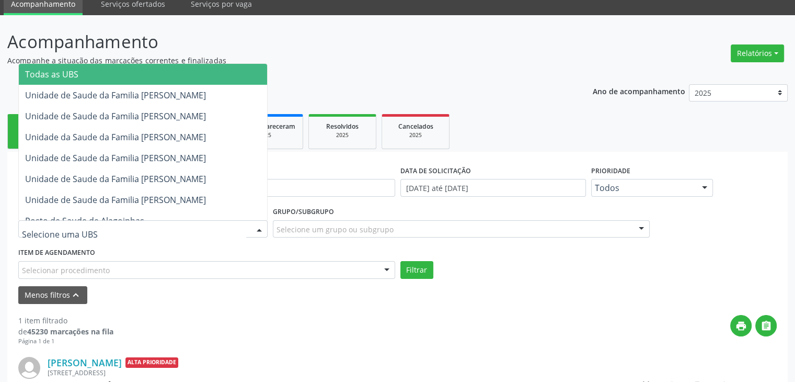
click at [150, 76] on span "Todas as UBS" at bounding box center [143, 74] width 248 height 21
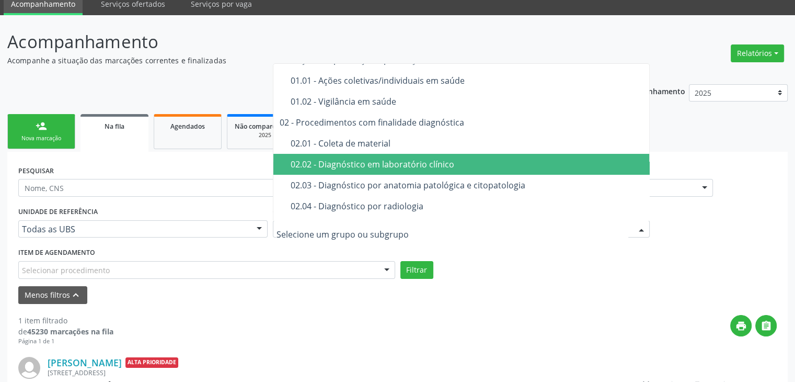
scroll to position [52, 0]
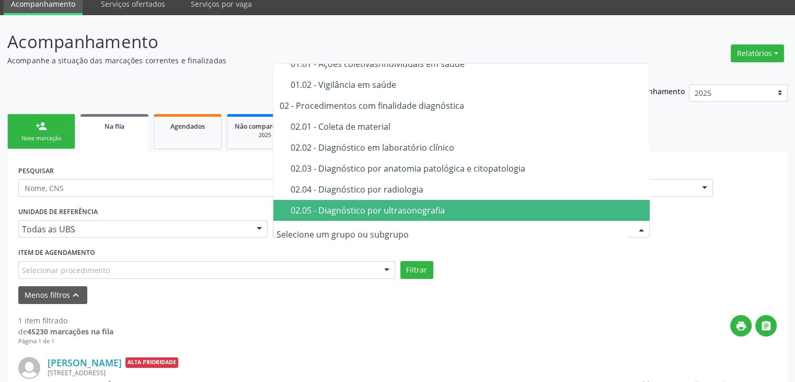
click at [369, 202] on span "02.05 - Diagnóstico por ultrasonografia" at bounding box center [462, 210] width 377 height 21
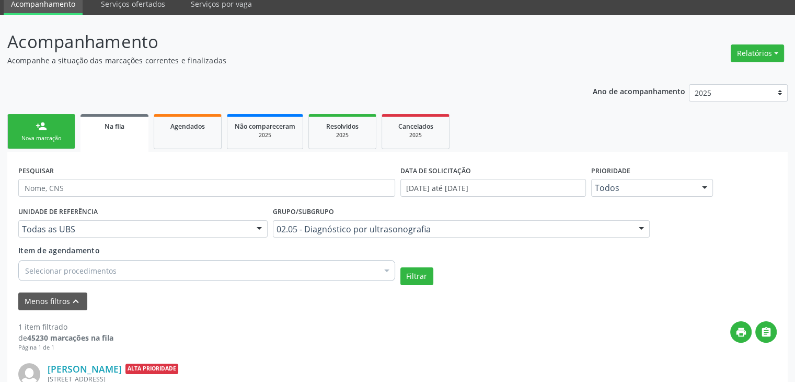
click at [160, 272] on div "Selecionar procedimentos" at bounding box center [206, 270] width 377 height 21
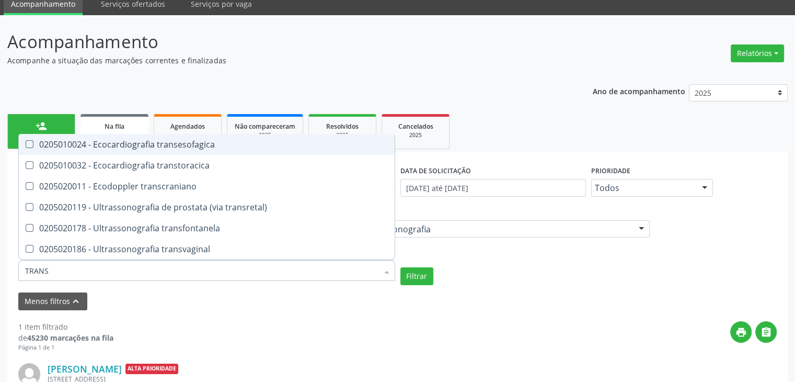
type input "TRANSV"
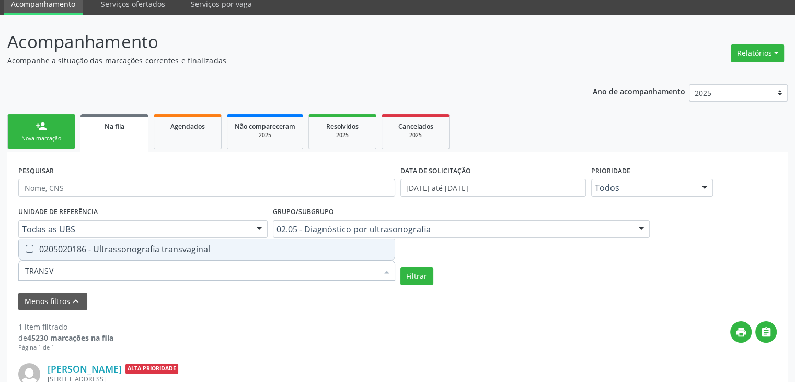
click at [187, 256] on span "0205020186 - Ultrassonografia transvaginal" at bounding box center [207, 248] width 376 height 21
checkbox transvaginal "true"
click at [420, 283] on button "Filtrar" at bounding box center [417, 276] width 33 height 18
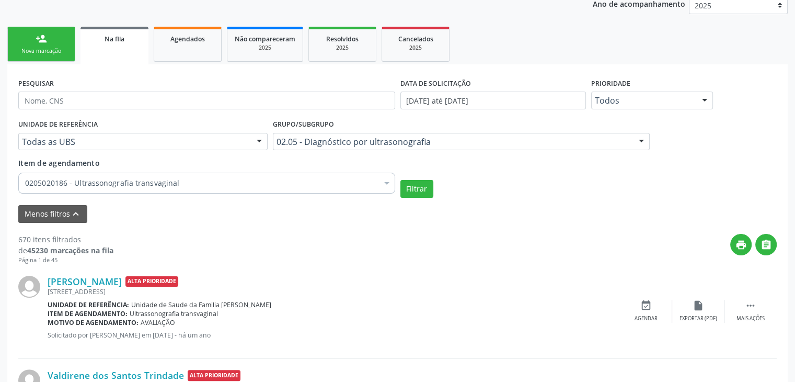
scroll to position [264, 0]
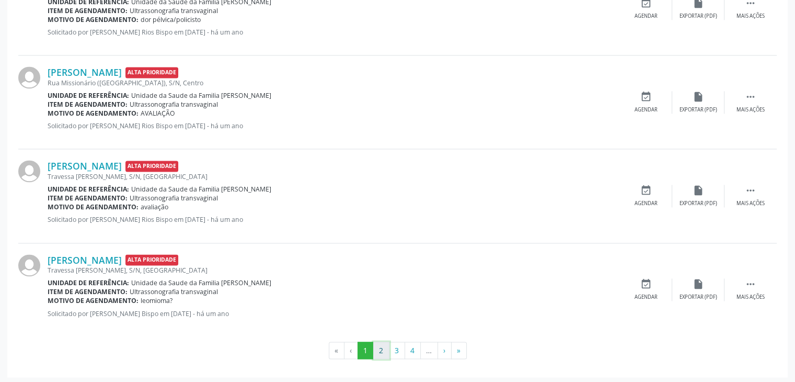
click at [382, 350] on button "2" at bounding box center [381, 351] width 16 height 18
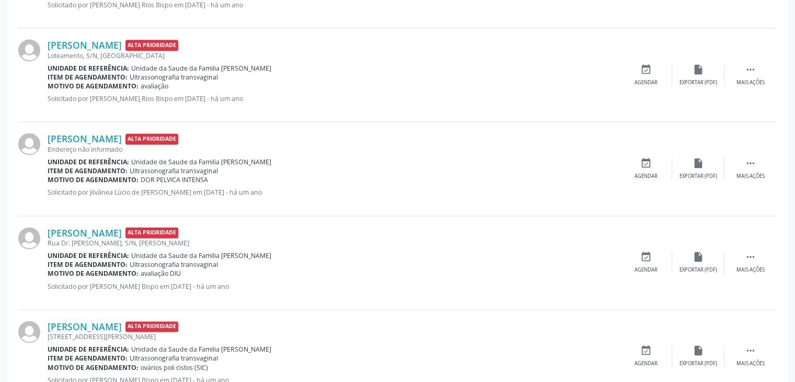
scroll to position [1473, 0]
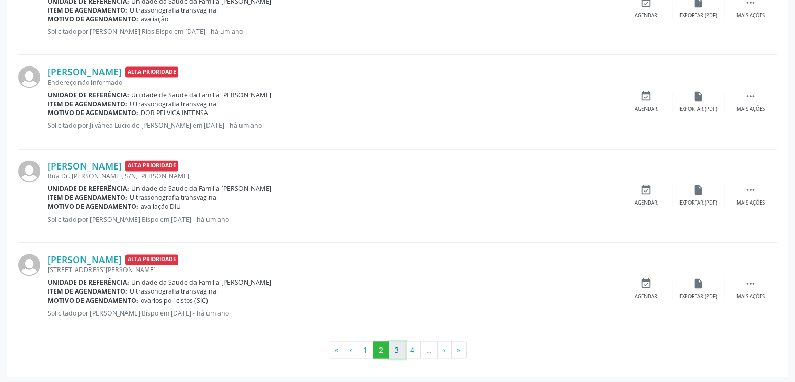
click at [397, 341] on button "3" at bounding box center [397, 350] width 16 height 18
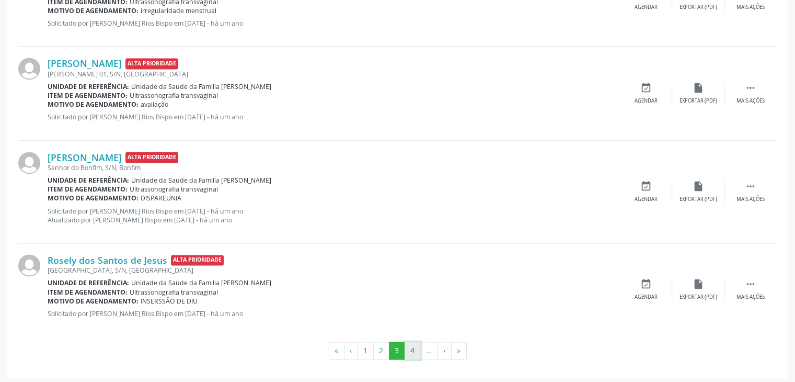
click at [414, 348] on button "4" at bounding box center [413, 351] width 16 height 18
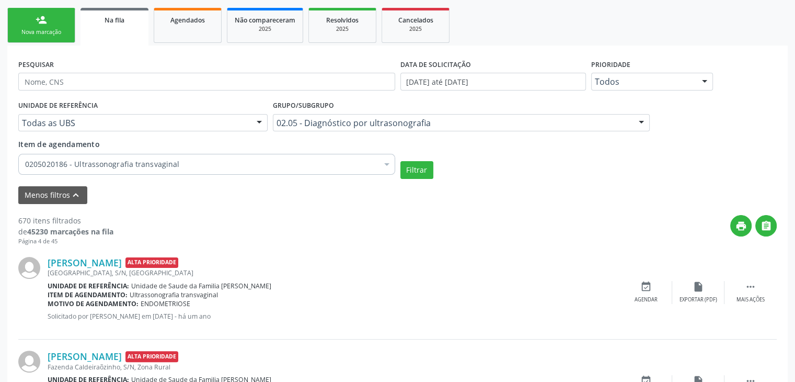
scroll to position [61, 0]
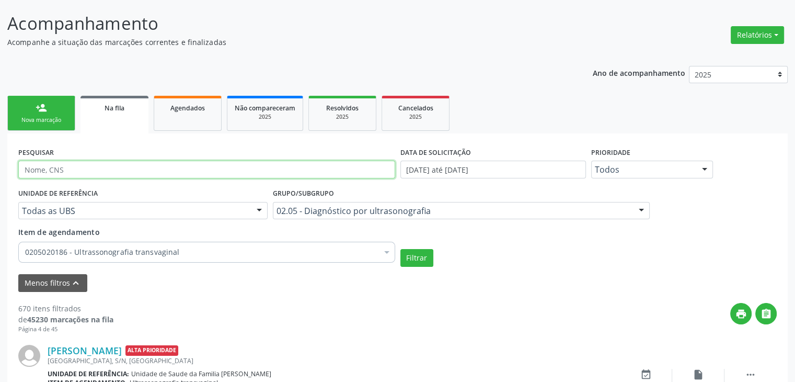
click at [109, 167] on input "text" at bounding box center [206, 170] width 377 height 18
type input "VANDERLEIA"
click at [401, 249] on button "Filtrar" at bounding box center [417, 258] width 33 height 18
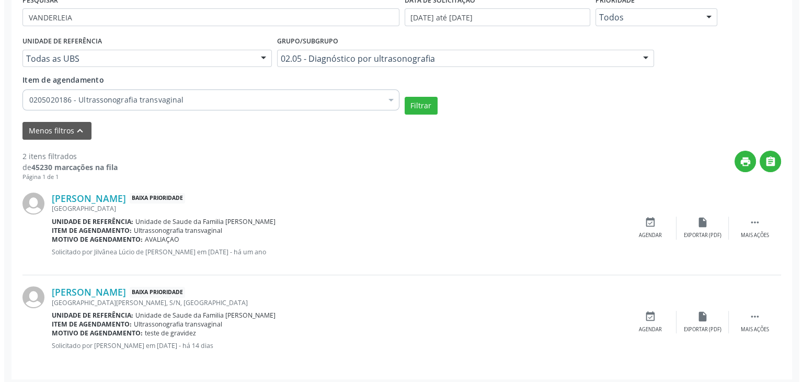
scroll to position [217, 0]
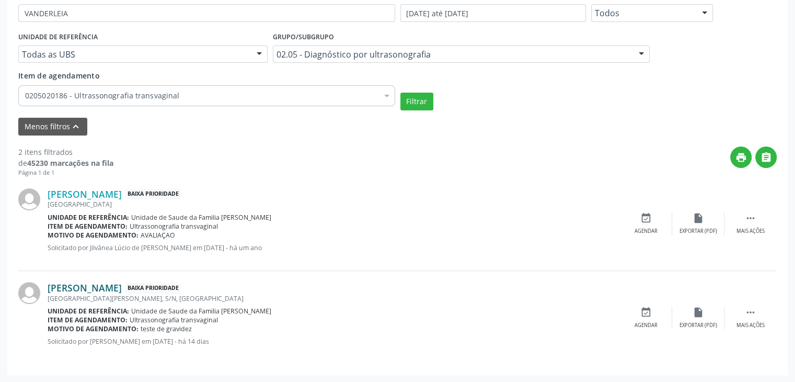
click at [122, 289] on link "[PERSON_NAME]" at bounding box center [85, 288] width 74 height 12
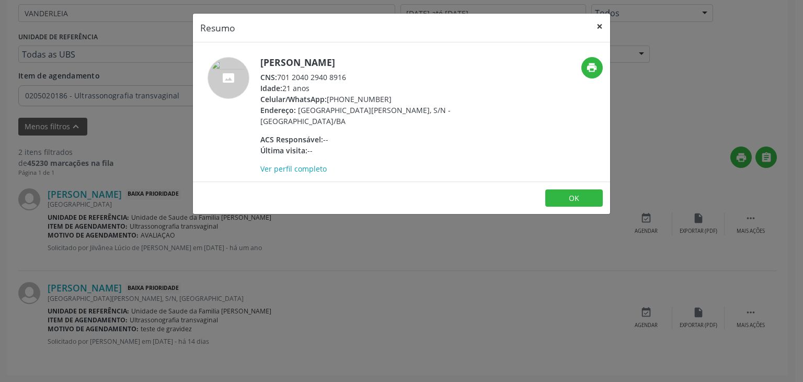
click at [598, 20] on button "×" at bounding box center [599, 27] width 21 height 26
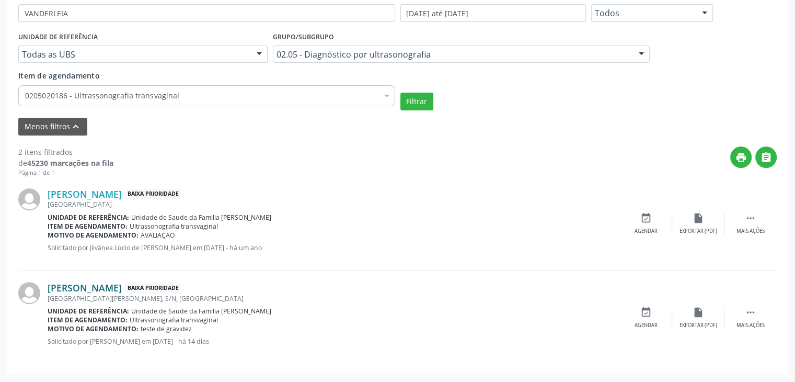
click at [122, 284] on link "[PERSON_NAME]" at bounding box center [85, 288] width 74 height 12
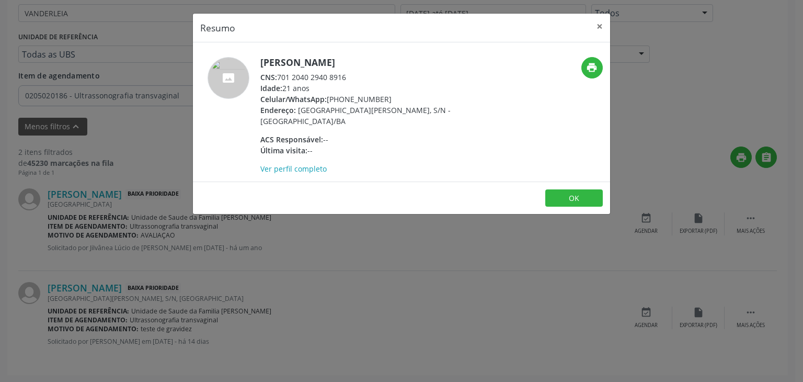
drag, startPoint x: 260, startPoint y: 63, endPoint x: 412, endPoint y: 67, distance: 152.2
click at [412, 67] on h5 "[PERSON_NAME]" at bounding box center [361, 62] width 203 height 11
copy h5 "[PERSON_NAME]"
drag, startPoint x: 328, startPoint y: 102, endPoint x: 384, endPoint y: 93, distance: 57.3
click at [384, 94] on div "Celular/WhatsApp: [PHONE_NUMBER]" at bounding box center [361, 99] width 203 height 11
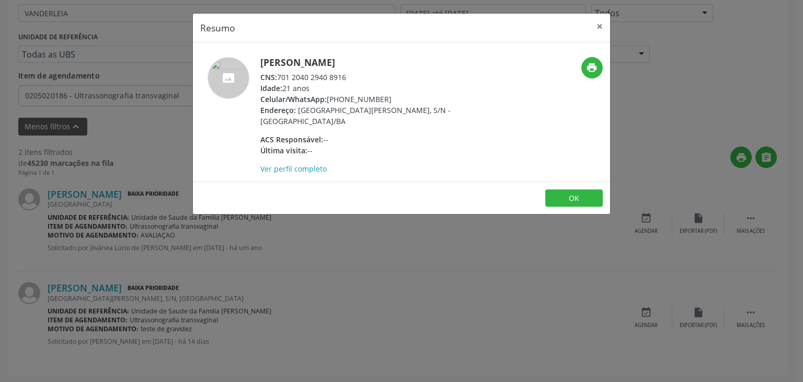
copy div "[PHONE_NUMBER]"
click at [600, 25] on button "×" at bounding box center [599, 27] width 21 height 26
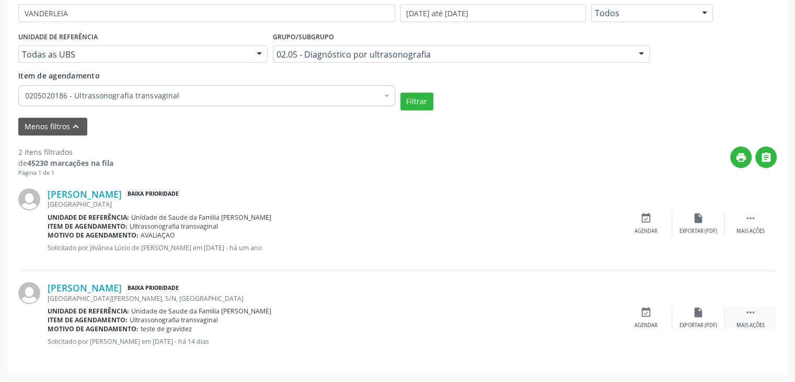
click at [743, 315] on div " Mais ações" at bounding box center [751, 317] width 52 height 22
click at [648, 314] on icon "cancel" at bounding box center [647, 312] width 12 height 12
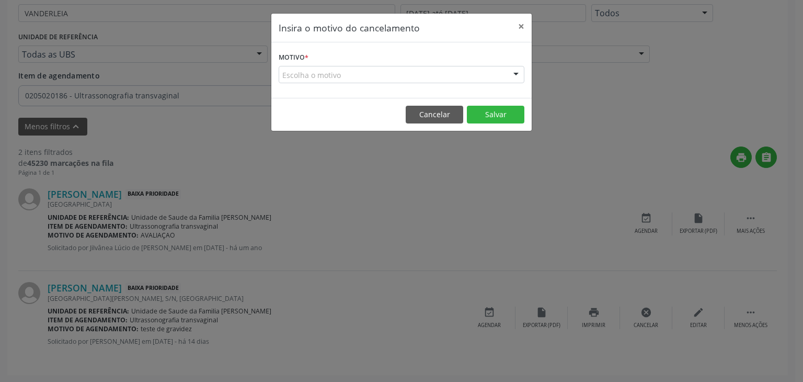
click at [387, 70] on div "Escolha o motivo" at bounding box center [402, 75] width 246 height 18
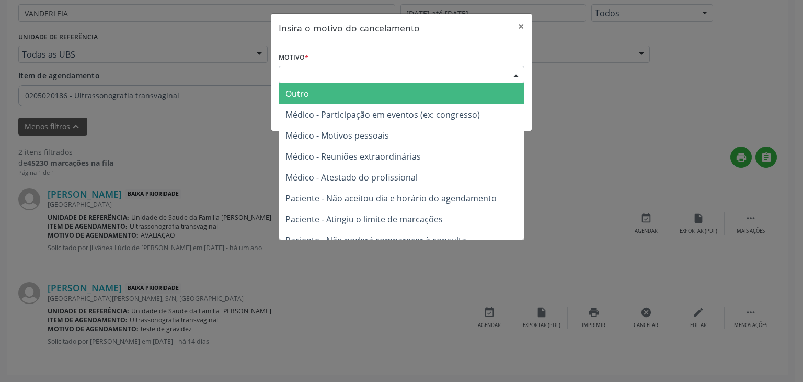
click at [347, 98] on span "Outro" at bounding box center [401, 93] width 245 height 21
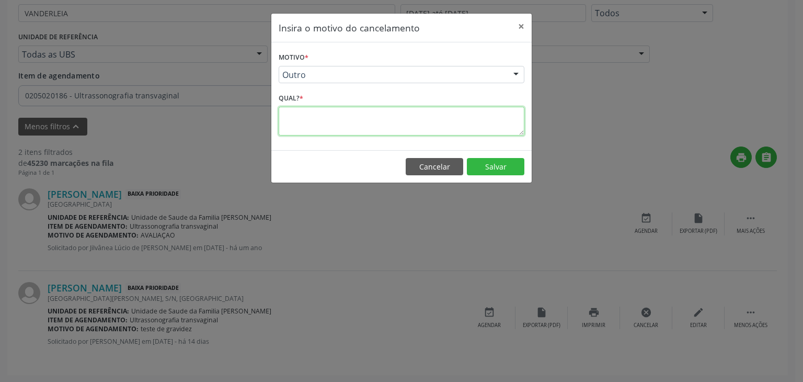
click at [366, 124] on textarea at bounding box center [402, 121] width 246 height 29
type textarea "EXAME REALIZADO"
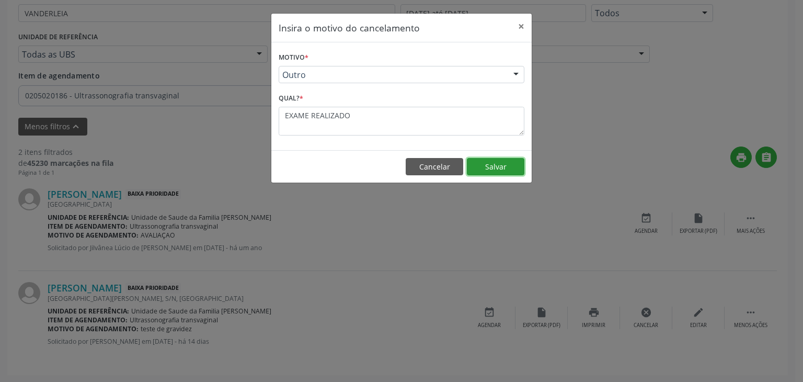
click at [491, 164] on button "Salvar" at bounding box center [496, 167] width 58 height 18
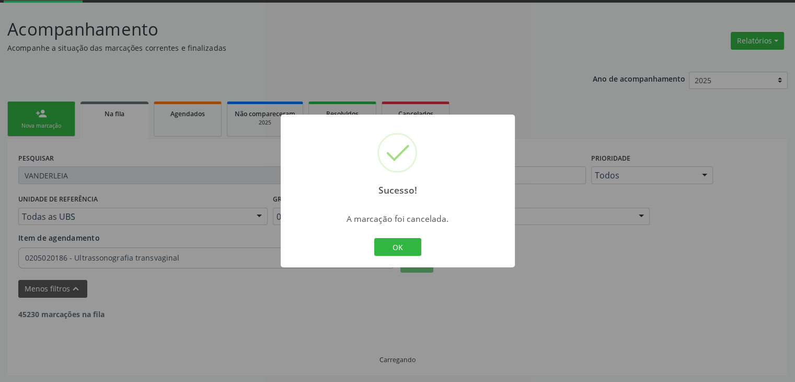
scroll to position [123, 0]
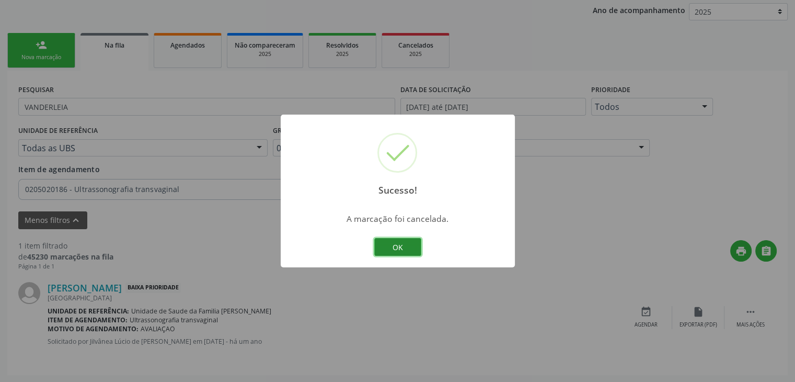
click at [383, 245] on button "OK" at bounding box center [397, 247] width 47 height 18
click at [383, 245] on div "Sucesso! × A marcação foi cancelada. OK Cancel" at bounding box center [397, 191] width 795 height 382
